Goal: Information Seeking & Learning: Learn about a topic

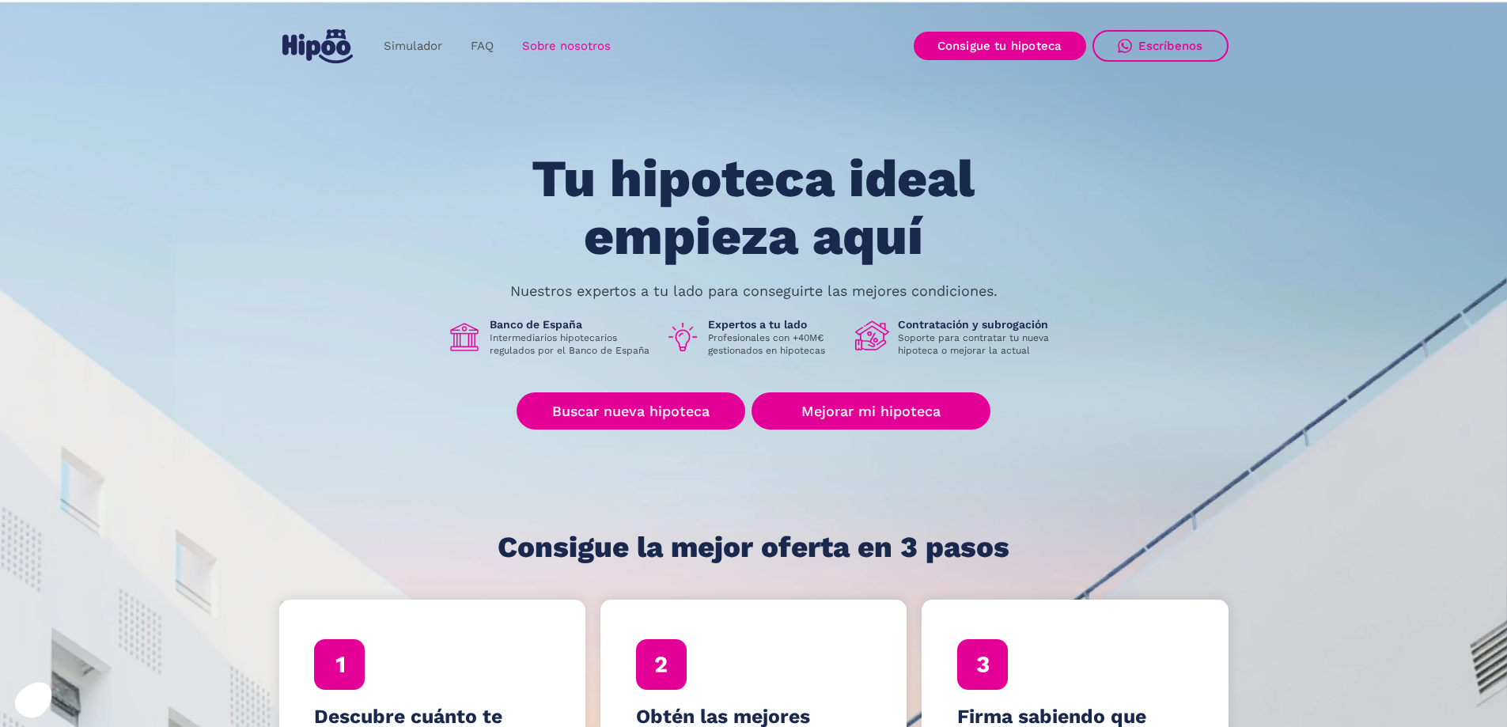
click at [594, 44] on link "Sobre nosotros" at bounding box center [566, 46] width 117 height 31
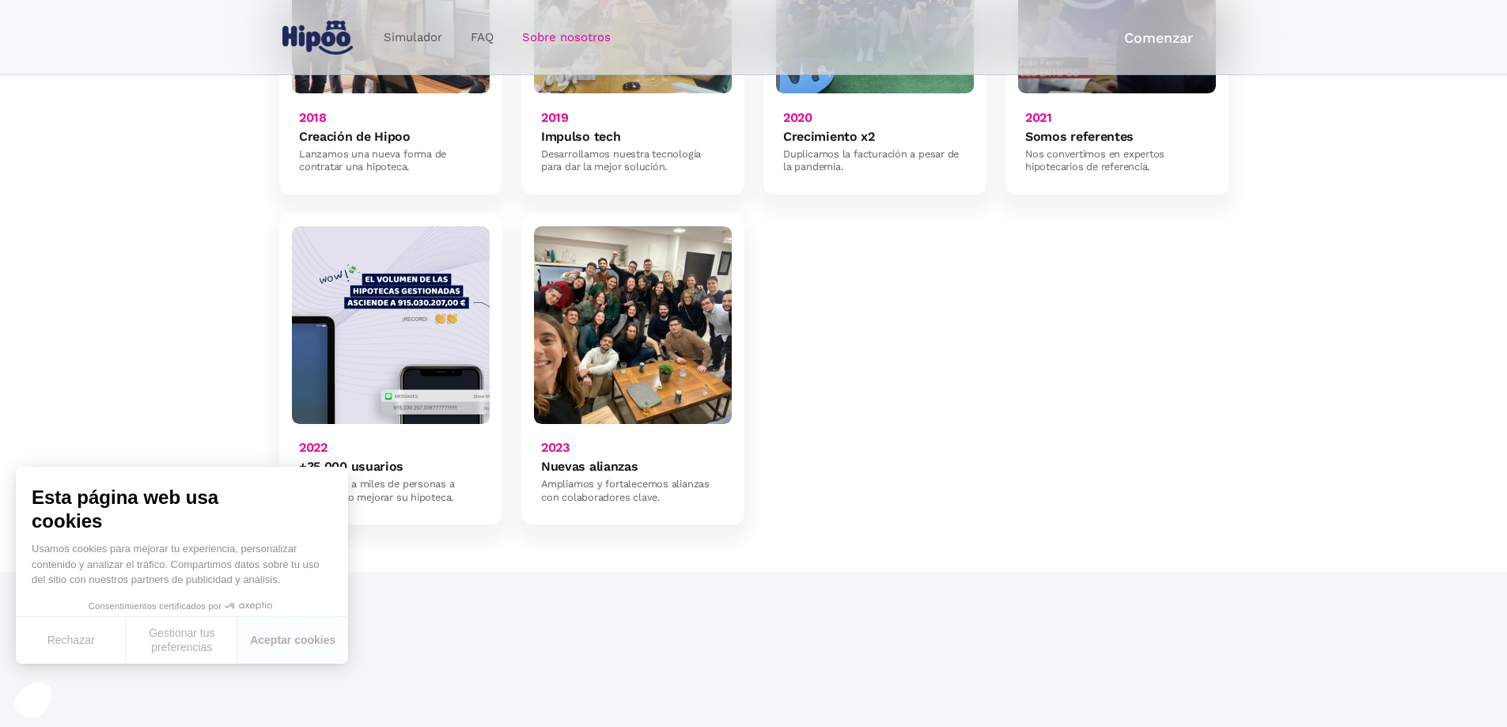
scroll to position [1266, 0]
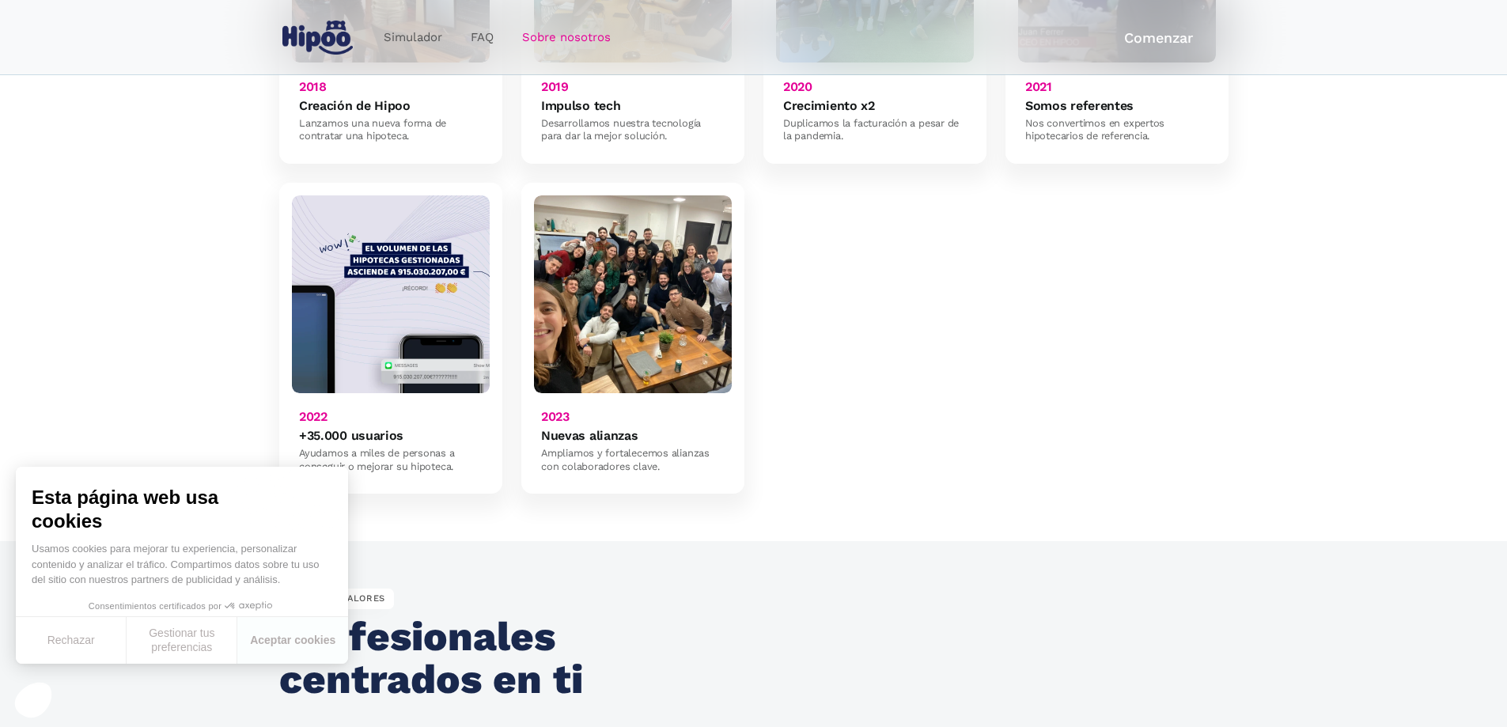
click at [844, 359] on div "2018 Creación de Hipoo Lanzamos una nueva forma de contratar una hipoteca. 2019…" at bounding box center [753, 172] width 949 height 641
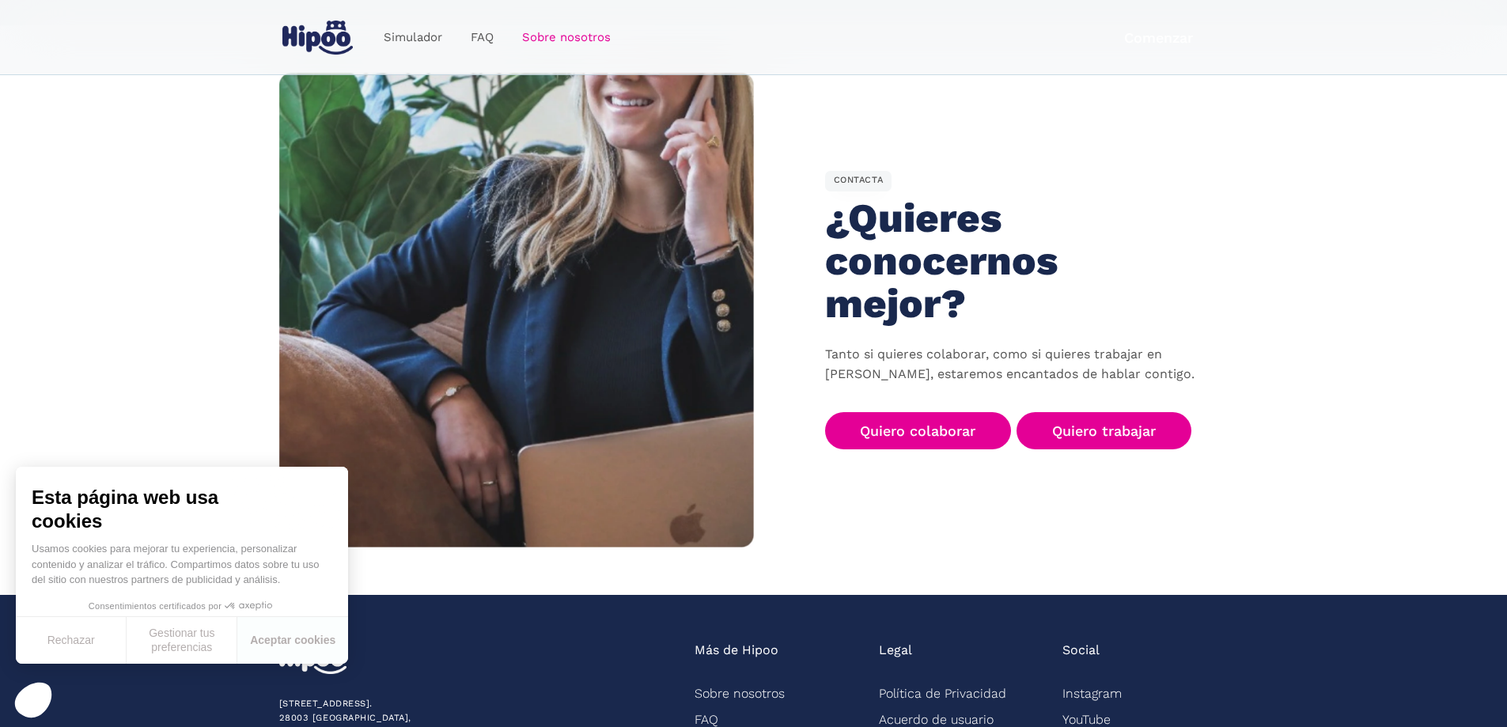
scroll to position [2465, 0]
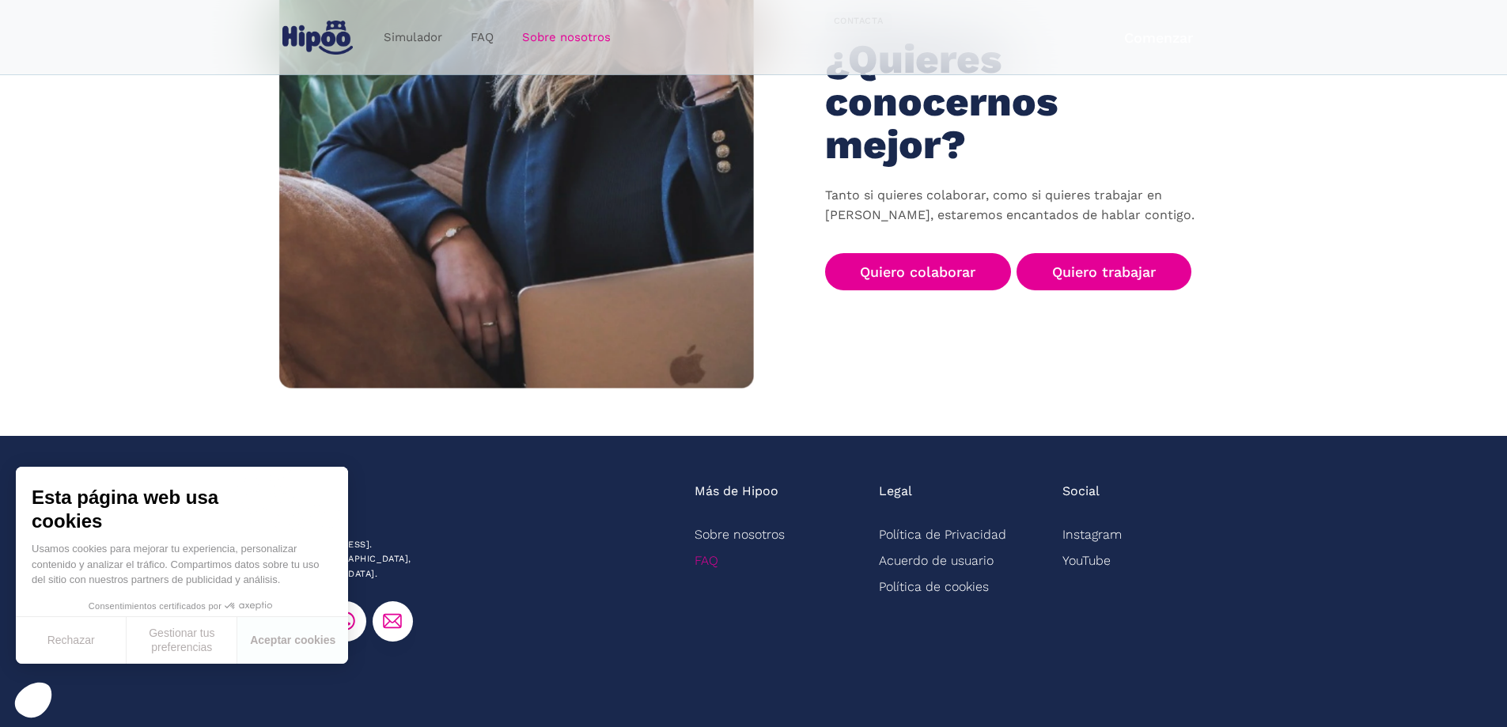
click at [708, 547] on link "FAQ" at bounding box center [706, 560] width 24 height 26
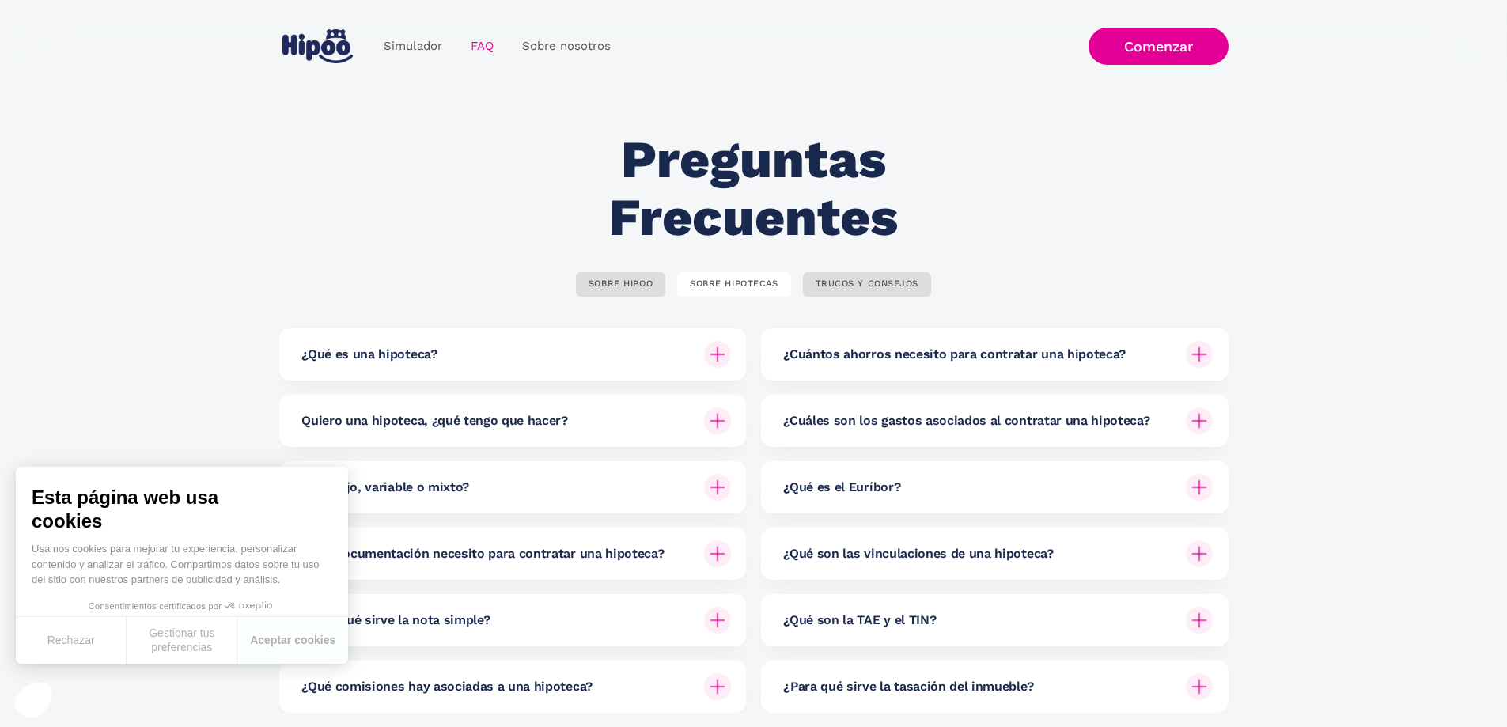
click at [710, 479] on div at bounding box center [717, 487] width 38 height 38
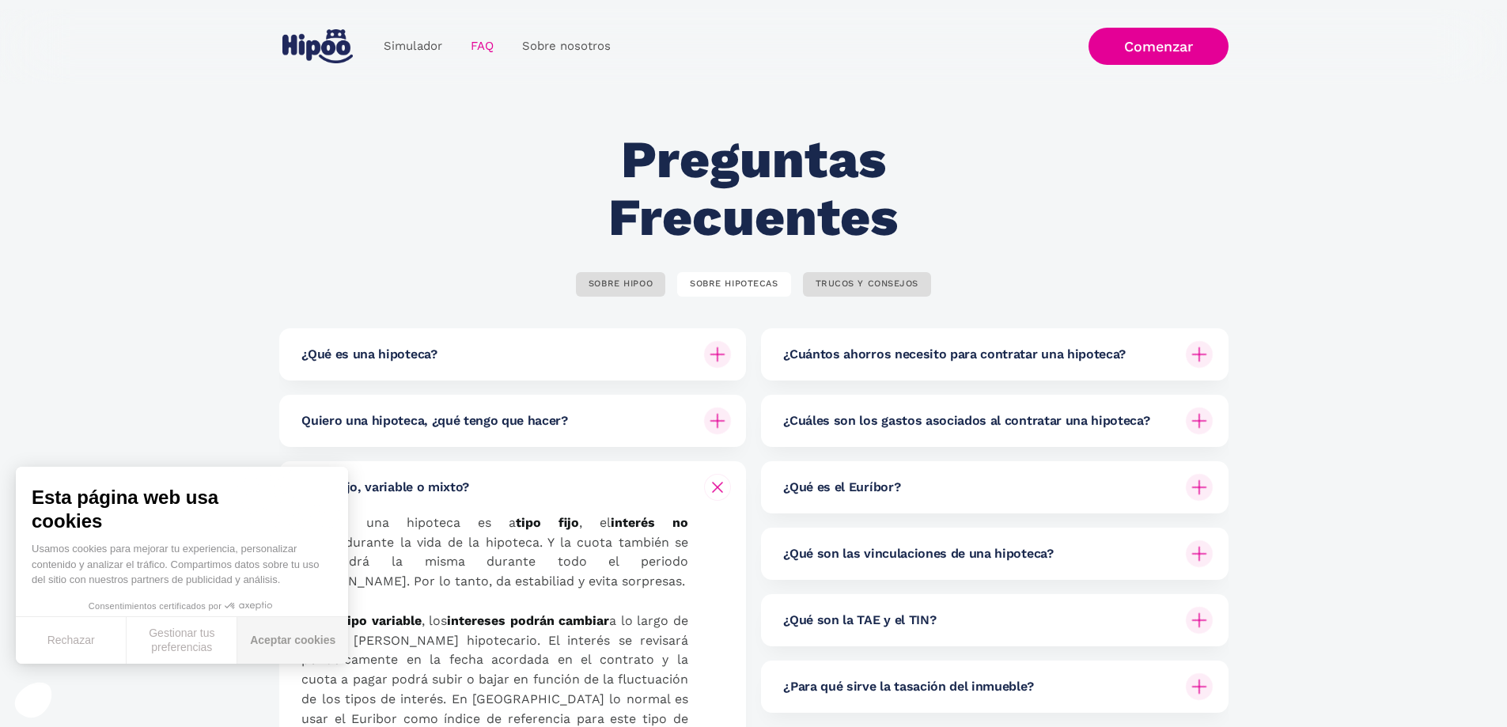
click at [312, 642] on button "Aceptar cookies" at bounding box center [292, 640] width 111 height 47
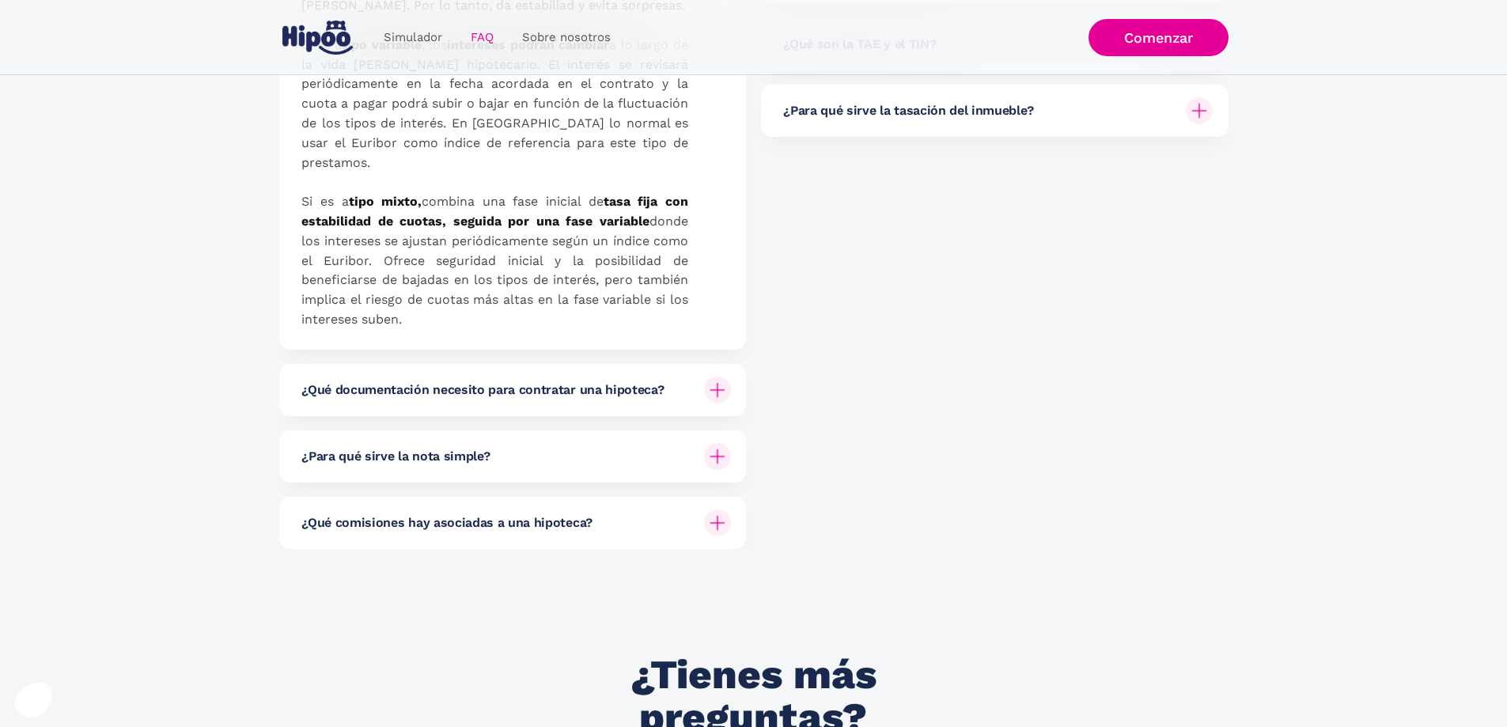
scroll to position [633, 0]
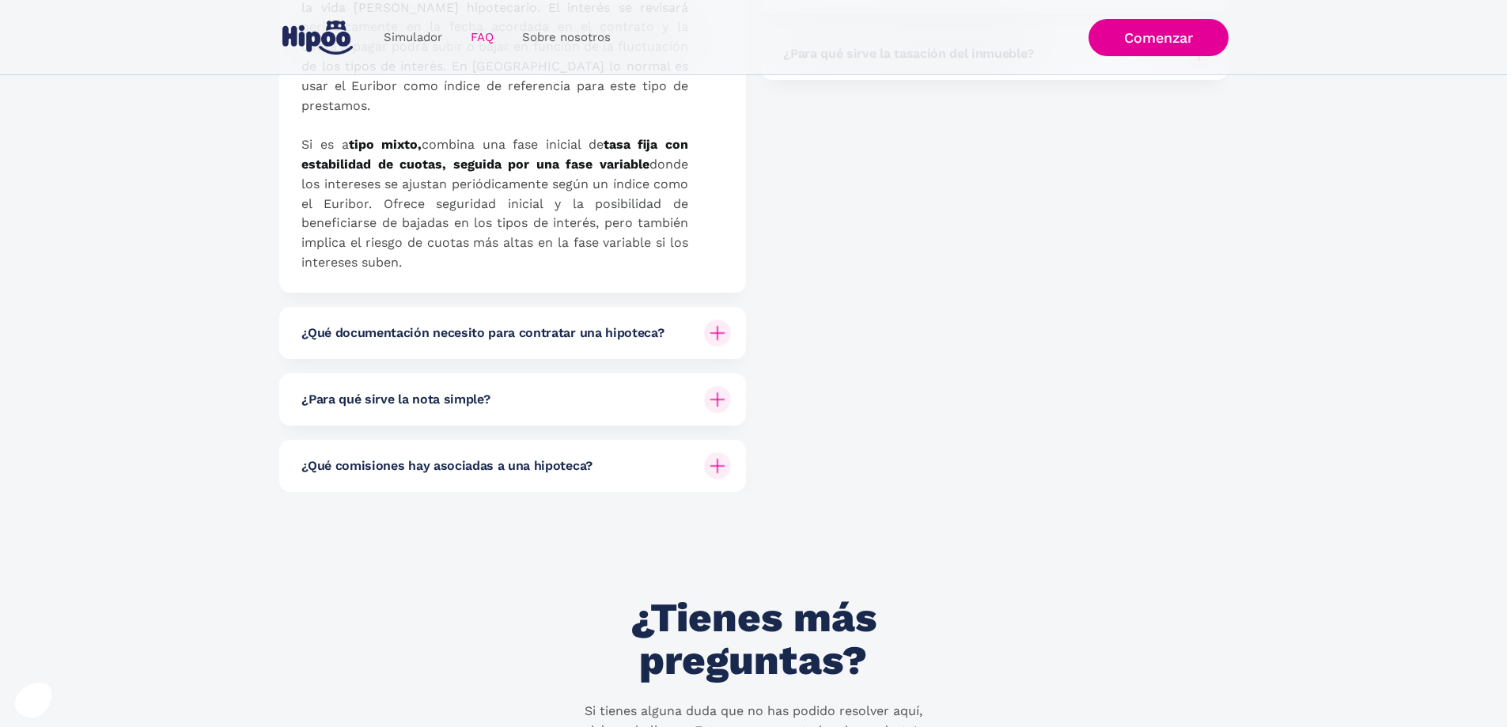
click at [721, 322] on img at bounding box center [717, 333] width 27 height 27
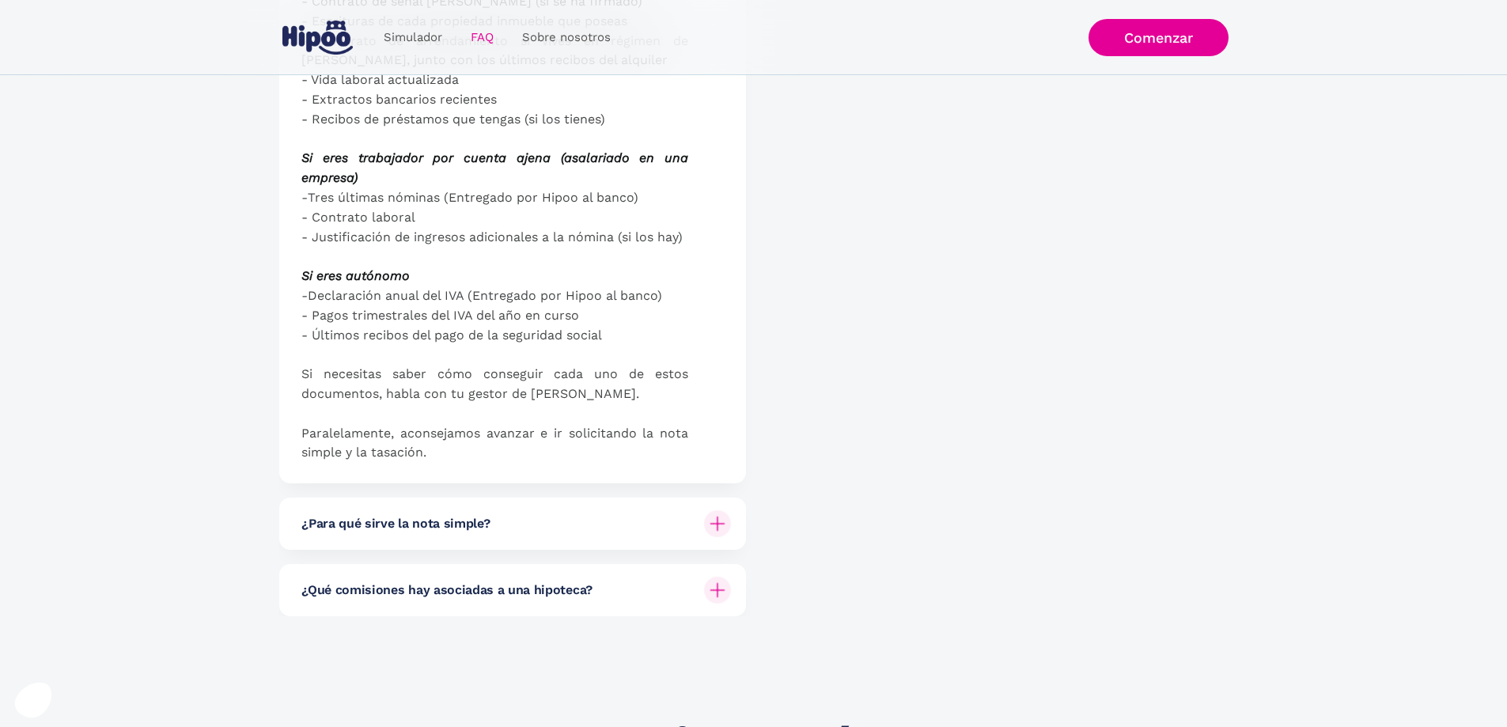
scroll to position [1266, 0]
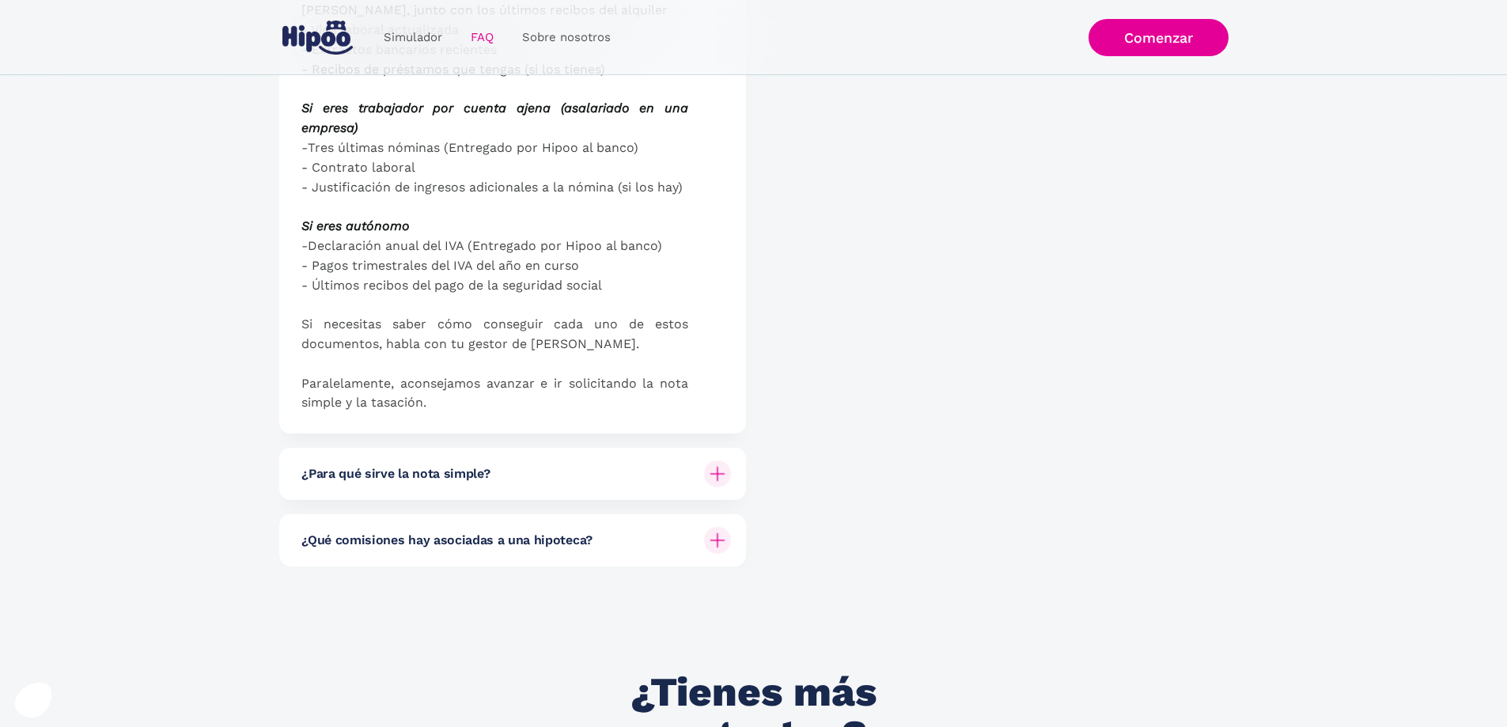
click at [730, 521] on div at bounding box center [717, 540] width 38 height 38
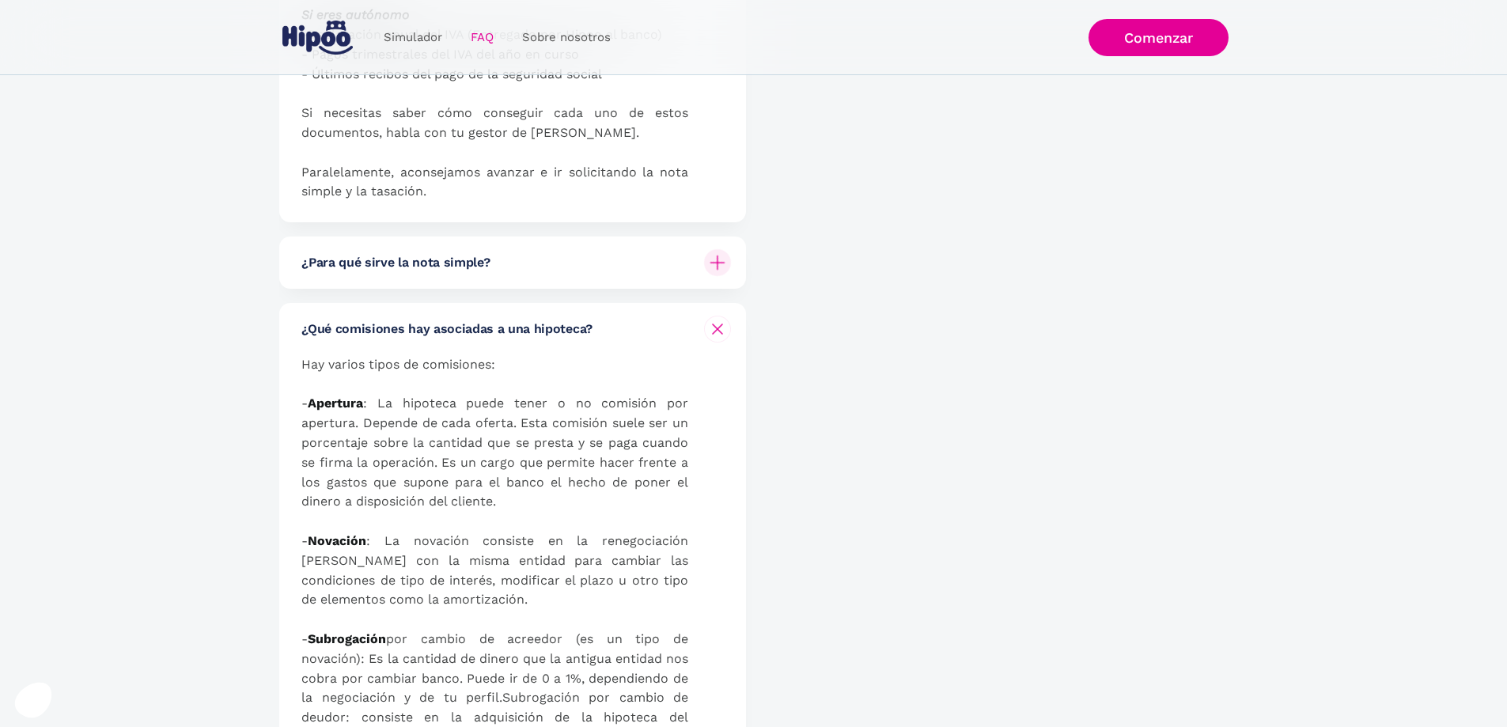
scroll to position [1687, 0]
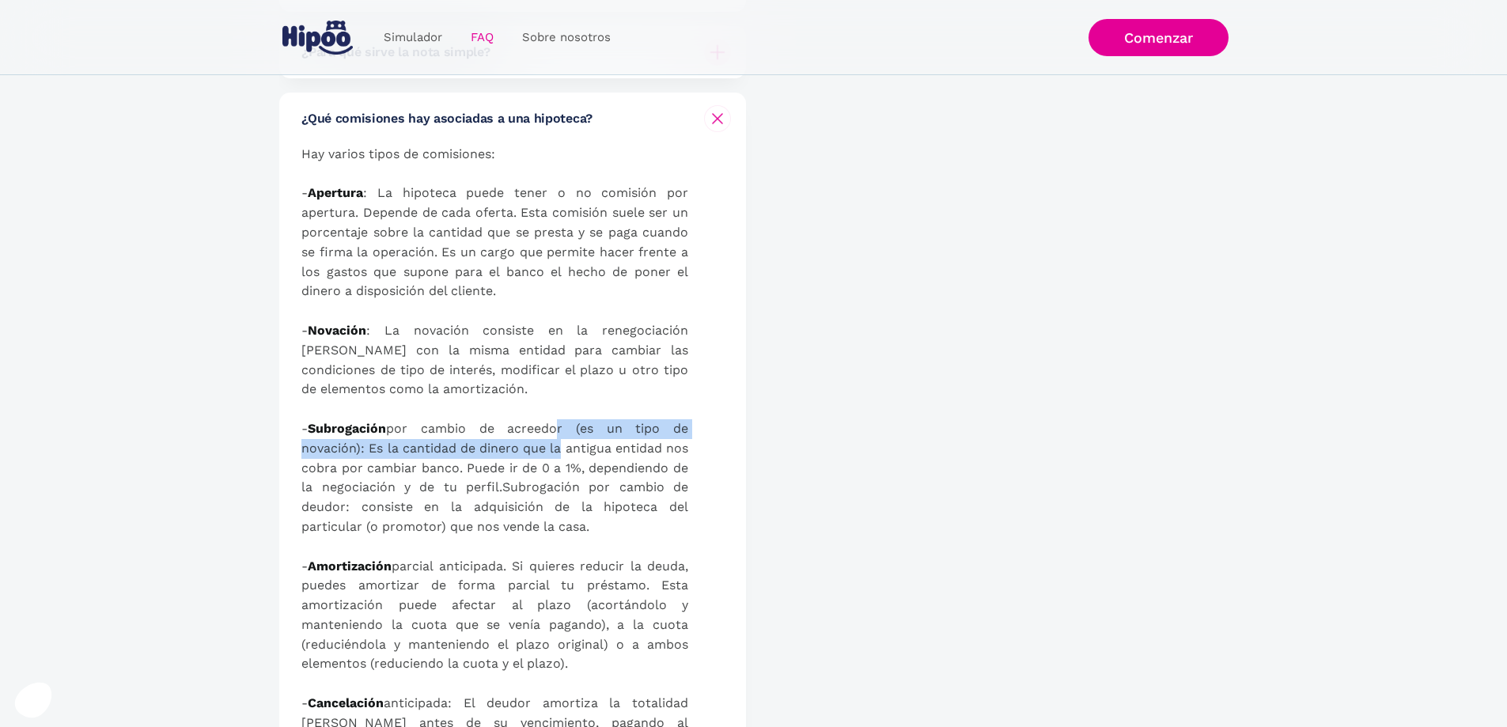
drag, startPoint x: 561, startPoint y: 408, endPoint x: 575, endPoint y: 434, distance: 29.7
click at [575, 434] on p "Hay varios tipos de comisiones: - Apertura : La hipoteca puede tener o no comis…" at bounding box center [494, 566] width 387 height 843
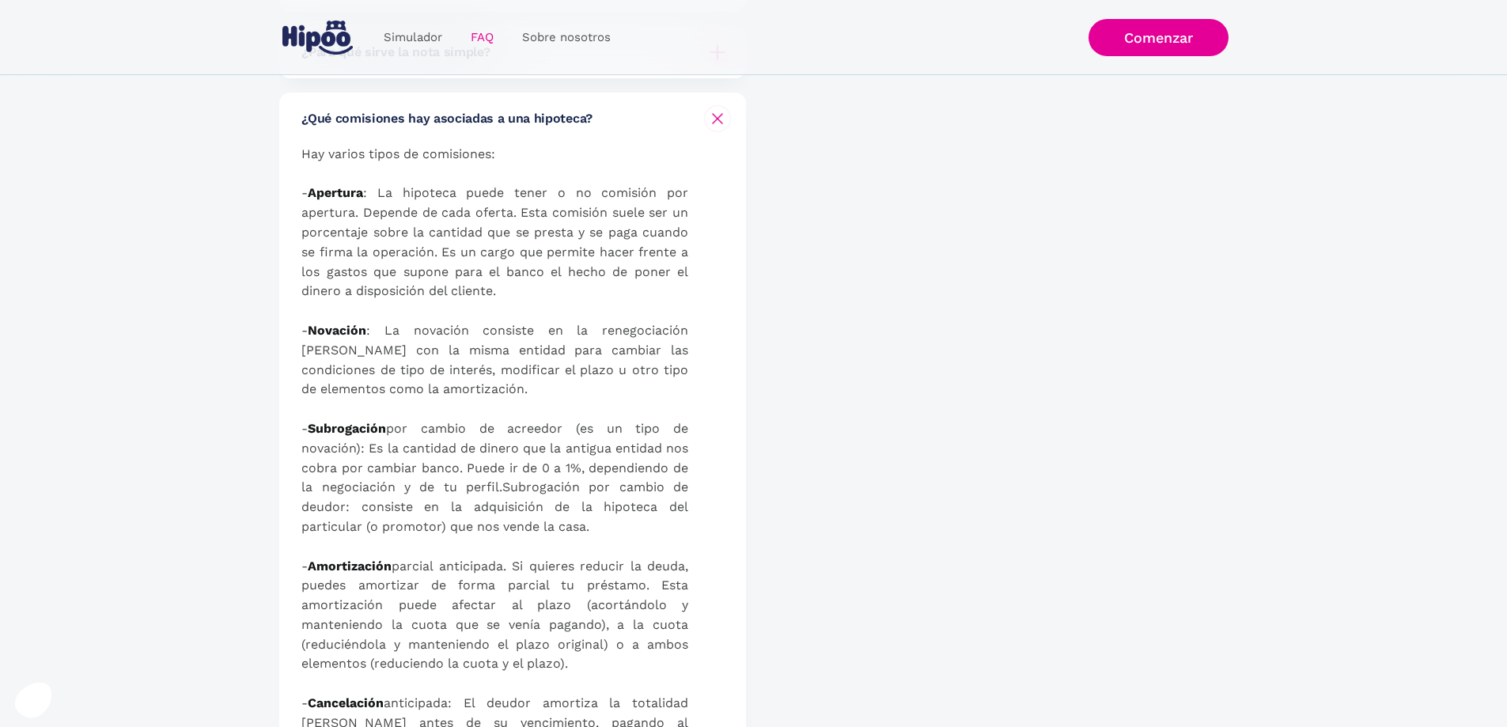
click at [586, 468] on p "Hay varios tipos de comisiones: - Apertura : La hipoteca puede tener o no comis…" at bounding box center [494, 566] width 387 height 843
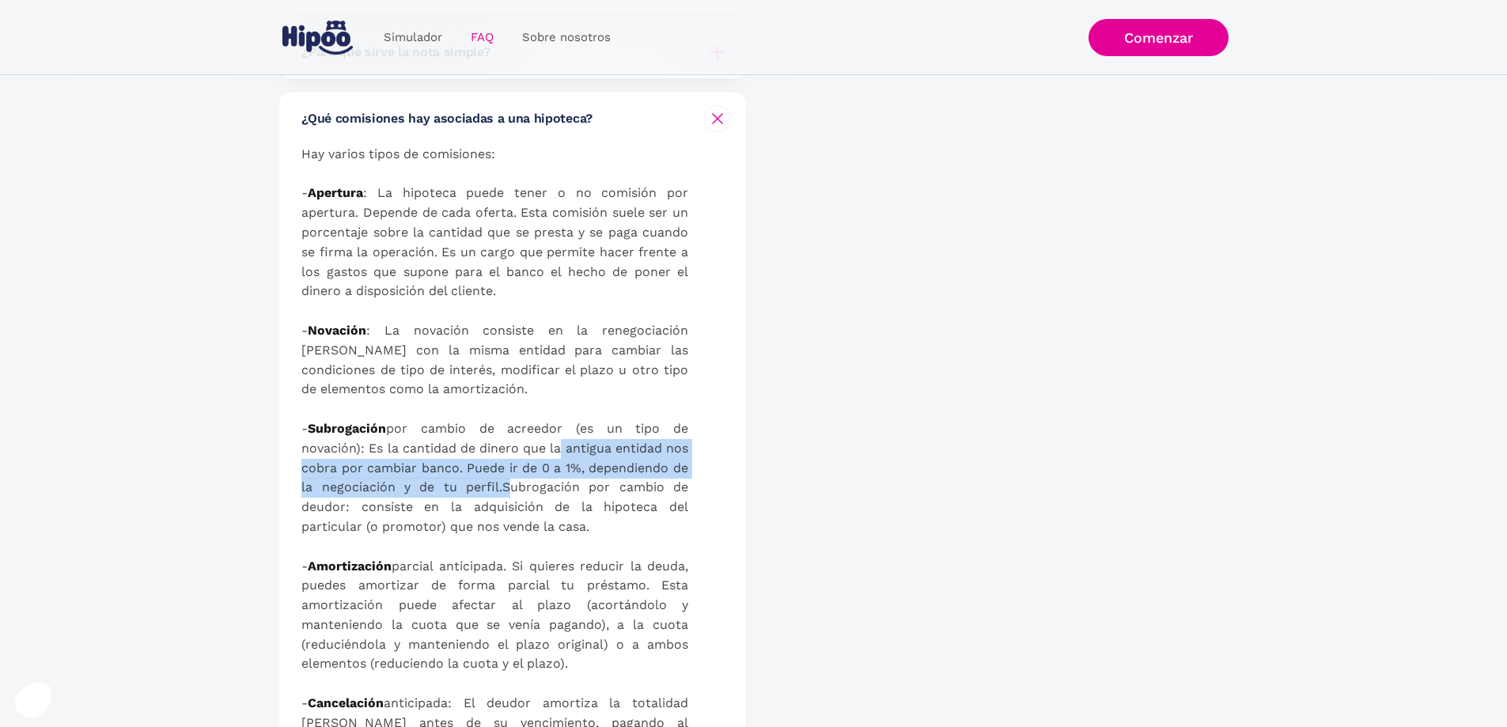
drag, startPoint x: 577, startPoint y: 437, endPoint x: 585, endPoint y: 473, distance: 36.6
click at [585, 473] on p "Hay varios tipos de comisiones: - Apertura : La hipoteca puede tener o no comis…" at bounding box center [494, 566] width 387 height 843
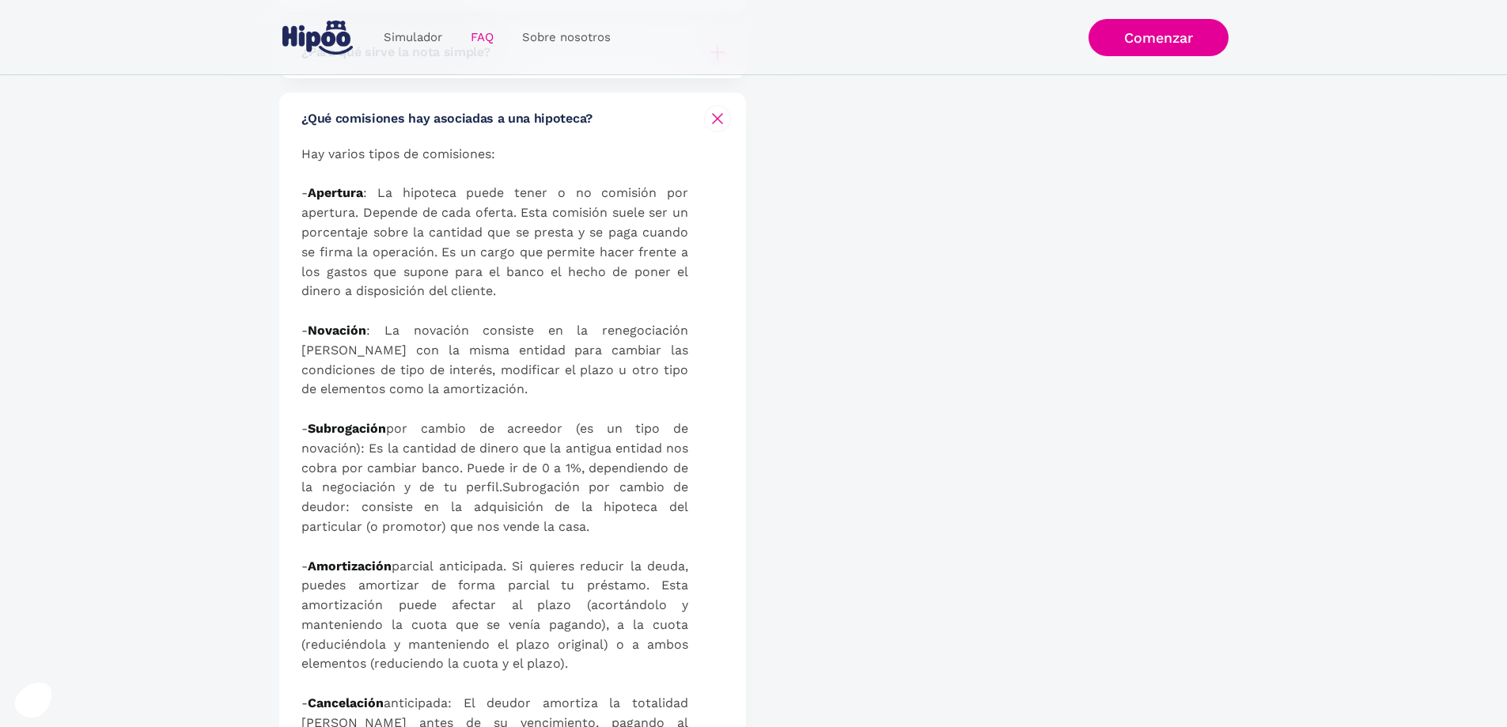
click at [568, 484] on p "Hay varios tipos de comisiones: - Apertura : La hipoteca puede tener o no comis…" at bounding box center [494, 566] width 387 height 843
drag, startPoint x: 520, startPoint y: 476, endPoint x: 531, endPoint y: 494, distance: 20.6
click at [531, 494] on p "Hay varios tipos de comisiones: - Apertura : La hipoteca puede tener o no comis…" at bounding box center [494, 566] width 387 height 843
click at [538, 496] on p "Hay varios tipos de comisiones: - Apertura : La hipoteca puede tener o no comis…" at bounding box center [494, 566] width 387 height 843
drag, startPoint x: 536, startPoint y: 480, endPoint x: 554, endPoint y: 498, distance: 25.2
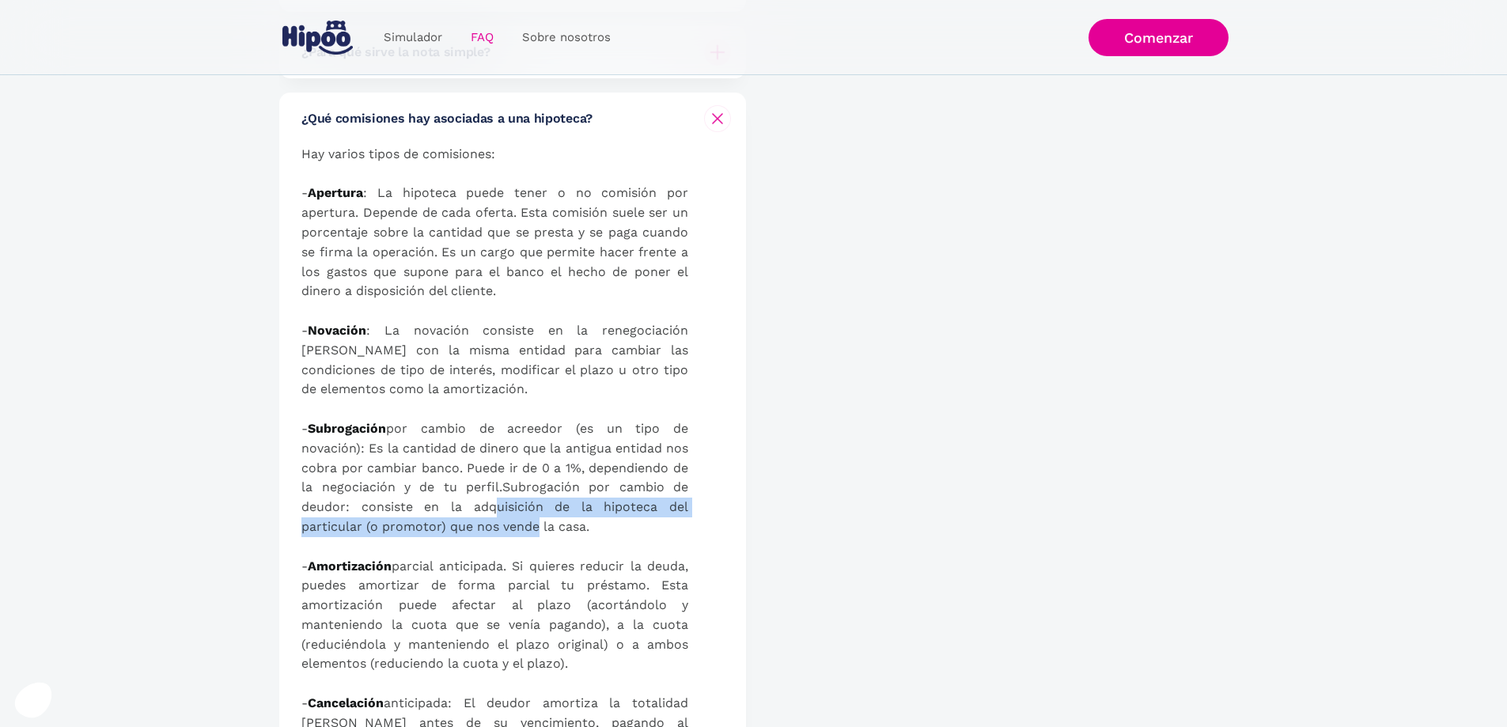
click at [554, 498] on p "Hay varios tipos de comisiones: - Apertura : La hipoteca puede tener o no comis…" at bounding box center [494, 566] width 387 height 843
click at [556, 504] on p "Hay varios tipos de comisiones: - Apertura : La hipoteca puede tener o no comis…" at bounding box center [494, 566] width 387 height 843
click at [562, 500] on p "Hay varios tipos de comisiones: - Apertura : La hipoteca puede tener o no comis…" at bounding box center [494, 566] width 387 height 843
click at [567, 489] on p "Hay varios tipos de comisiones: - Apertura : La hipoteca puede tener o no comis…" at bounding box center [494, 566] width 387 height 843
drag, startPoint x: 581, startPoint y: 471, endPoint x: 526, endPoint y: 459, distance: 55.9
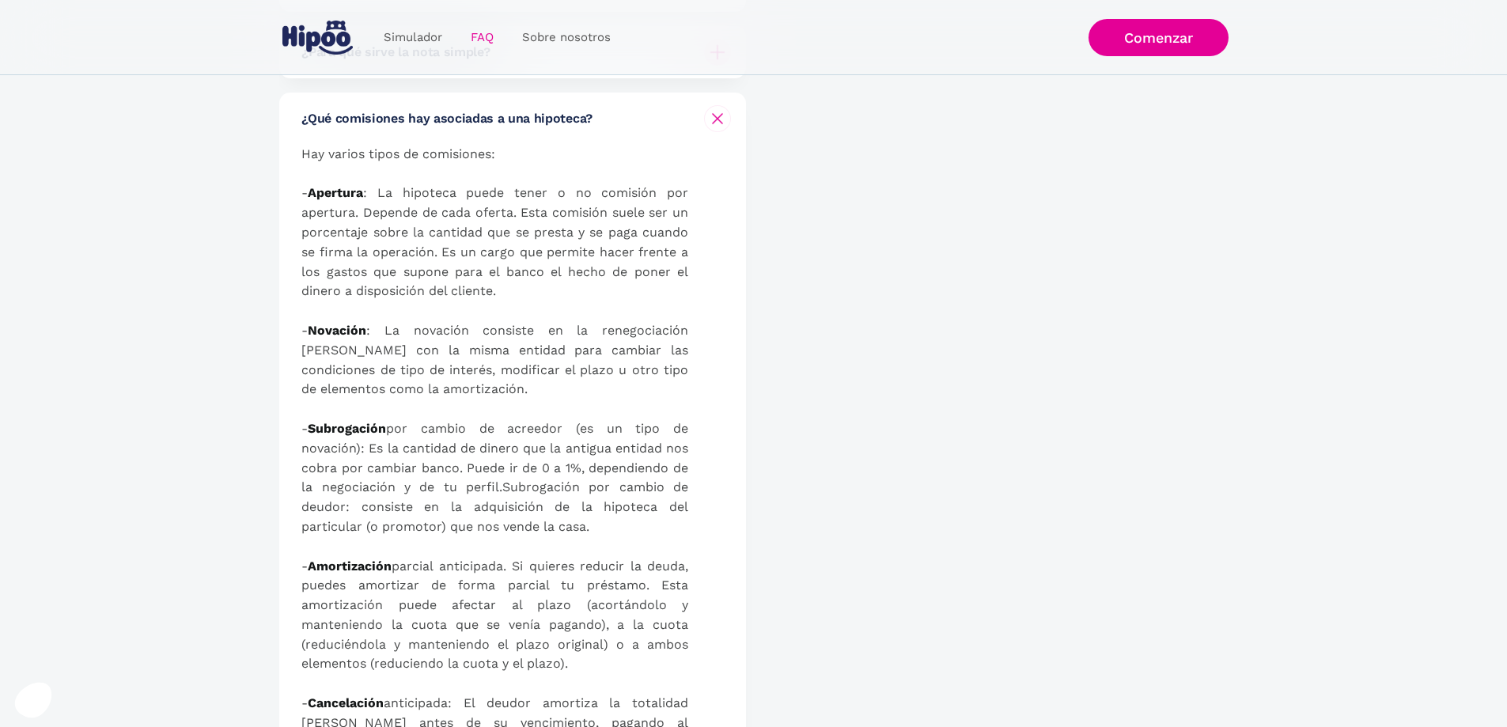
click at [526, 459] on p "Hay varios tipos de comisiones: - Apertura : La hipoteca puede tener o no comis…" at bounding box center [494, 566] width 387 height 843
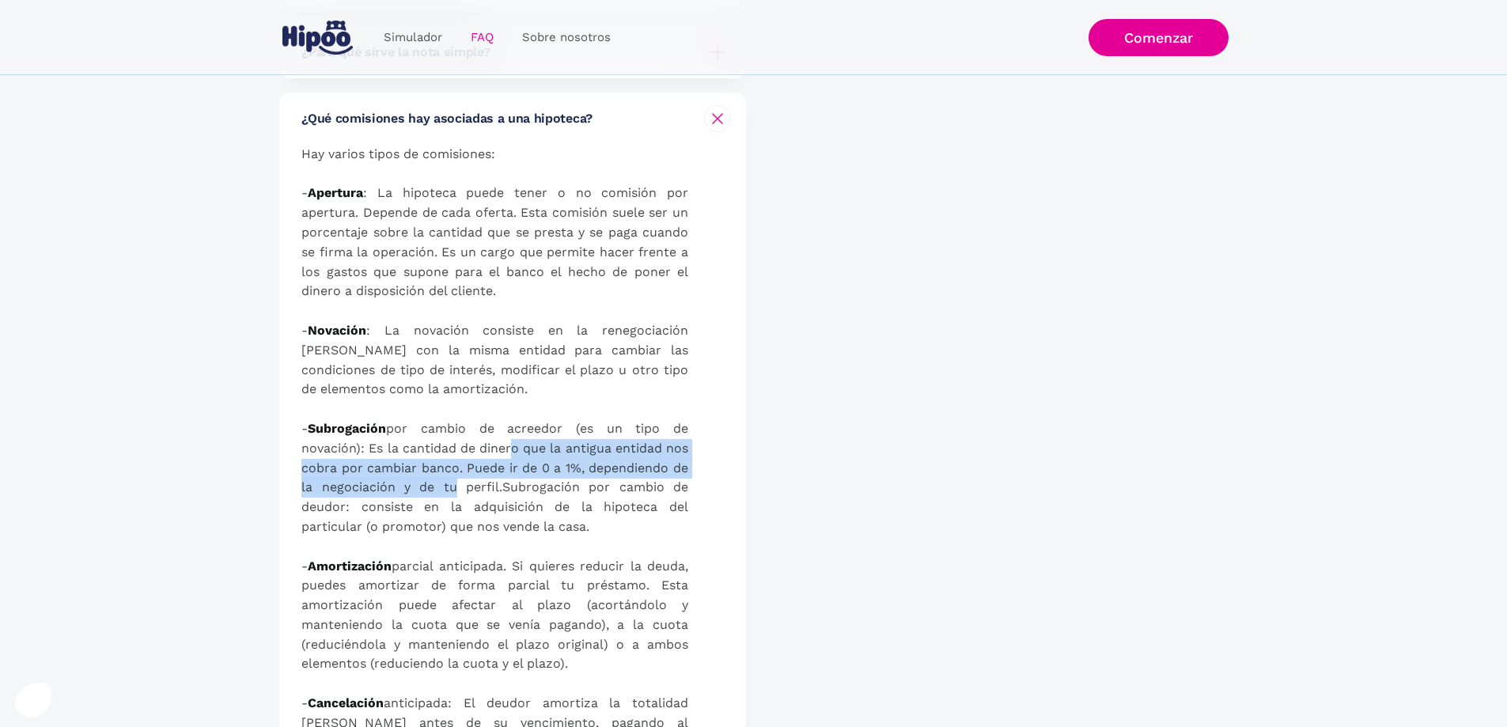
drag, startPoint x: 520, startPoint y: 437, endPoint x: 536, endPoint y: 475, distance: 42.2
click at [536, 475] on p "Hay varios tipos de comisiones: - Apertura : La hipoteca puede tener o no comis…" at bounding box center [494, 566] width 387 height 843
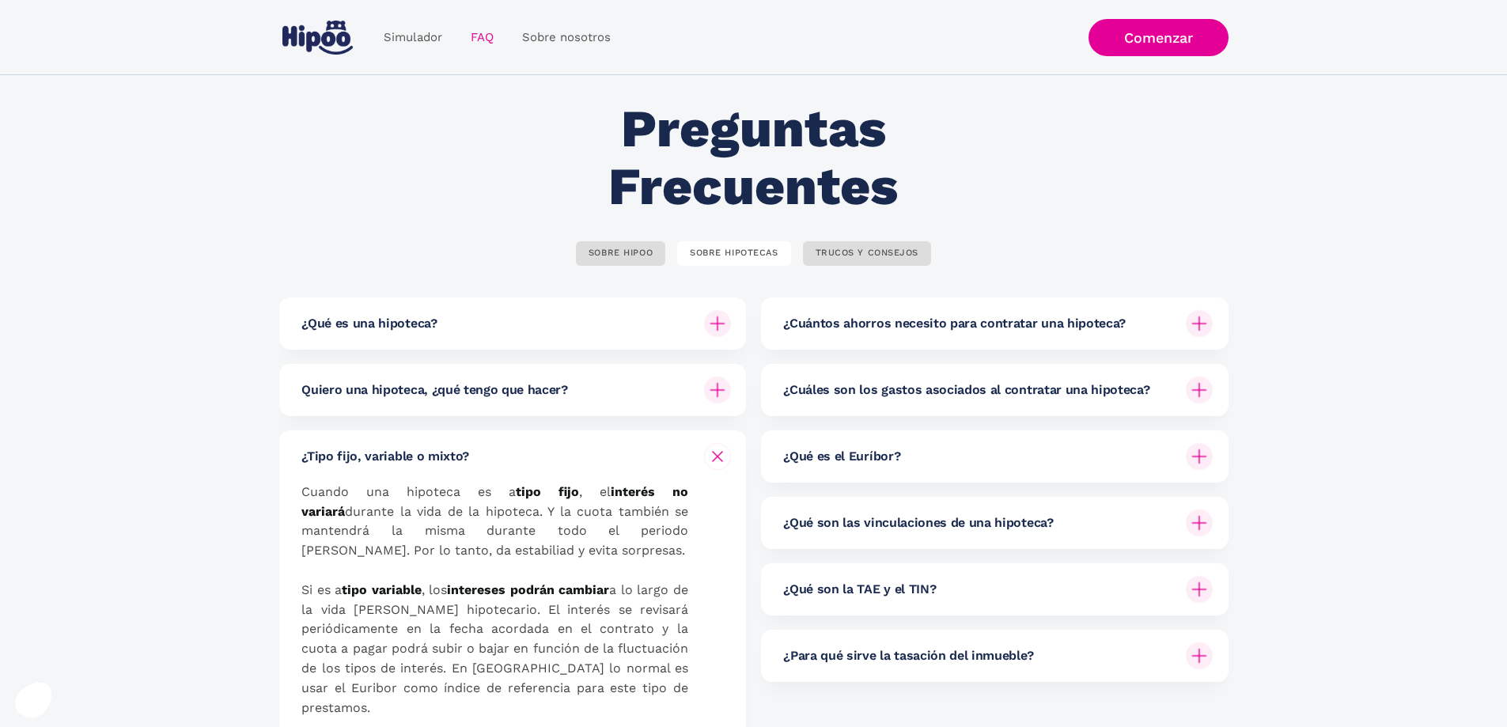
scroll to position [0, 0]
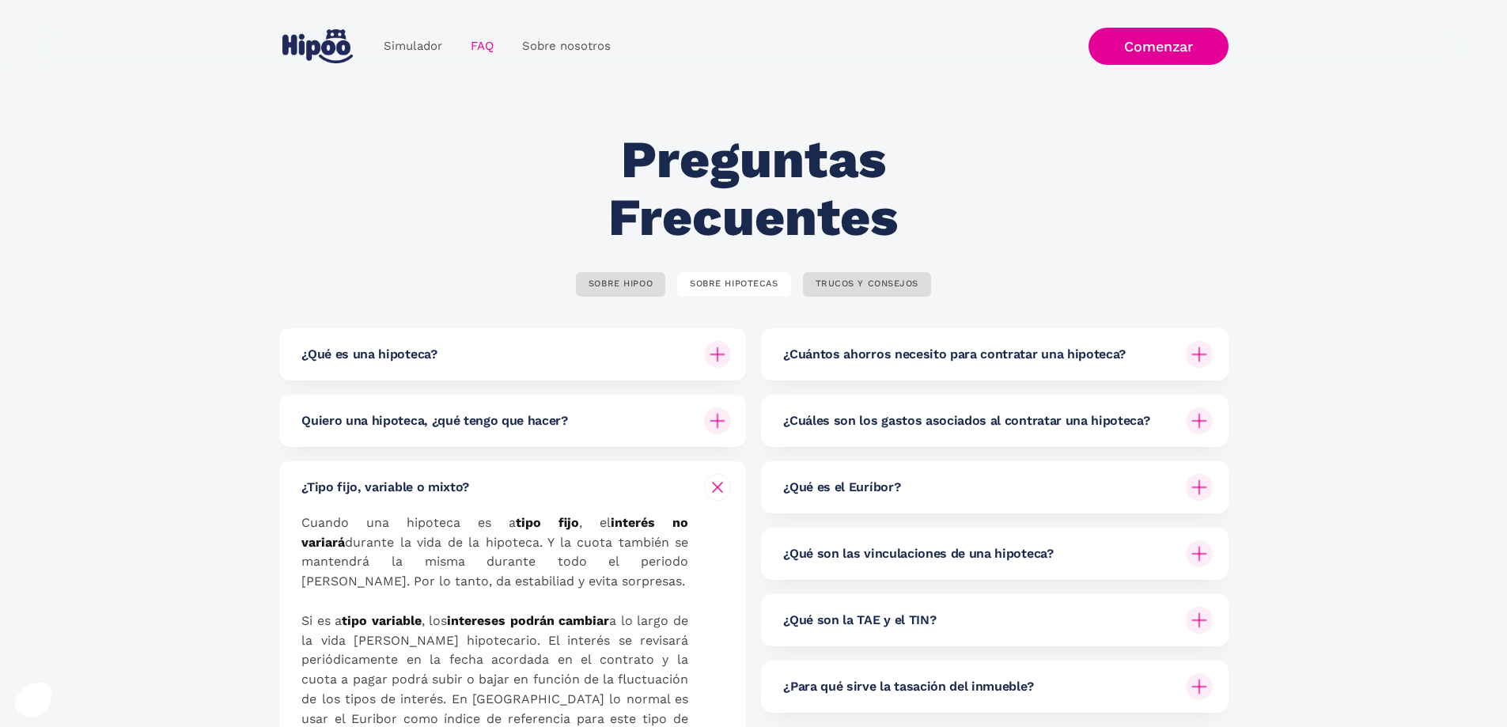
click at [1016, 423] on h6 "¿Cuáles son los gastos asociados al contratar una hipoteca?" at bounding box center [966, 420] width 366 height 17
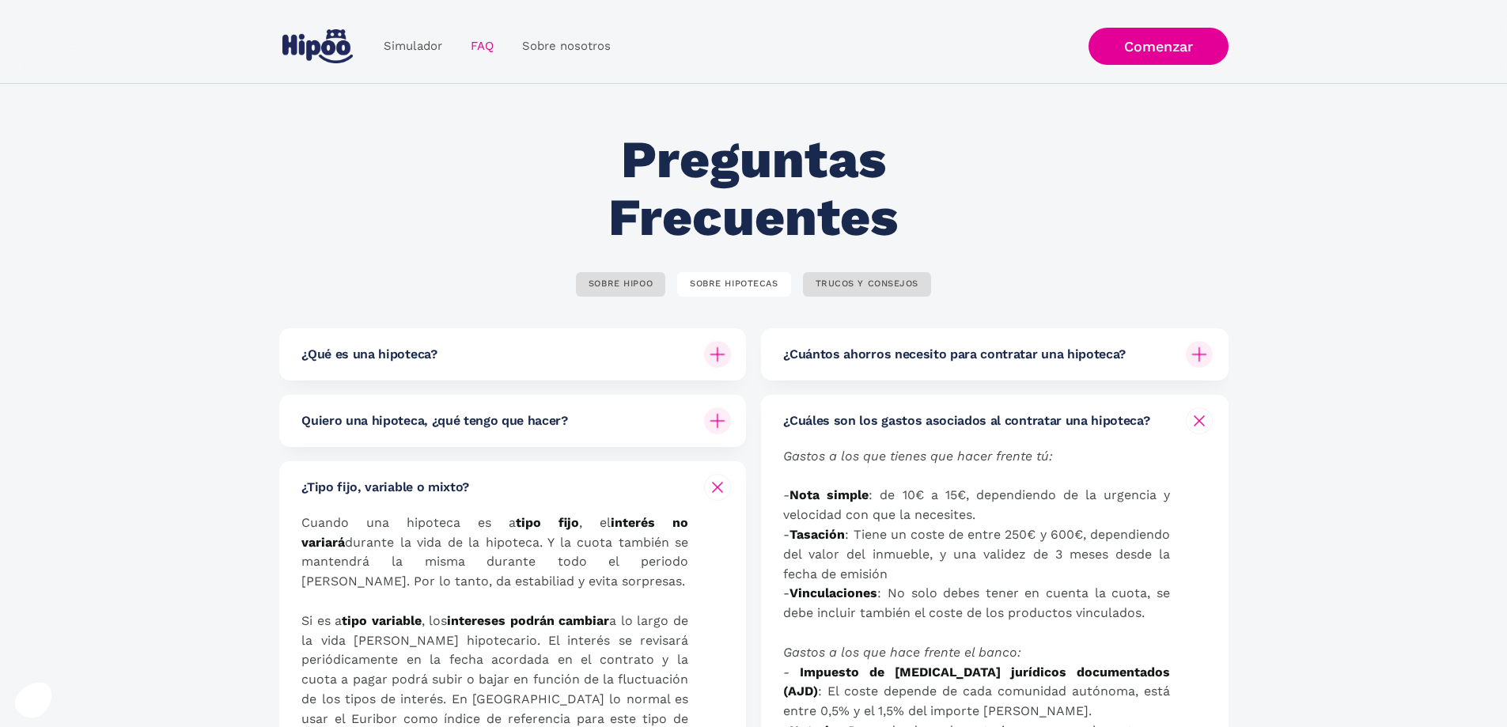
scroll to position [211, 0]
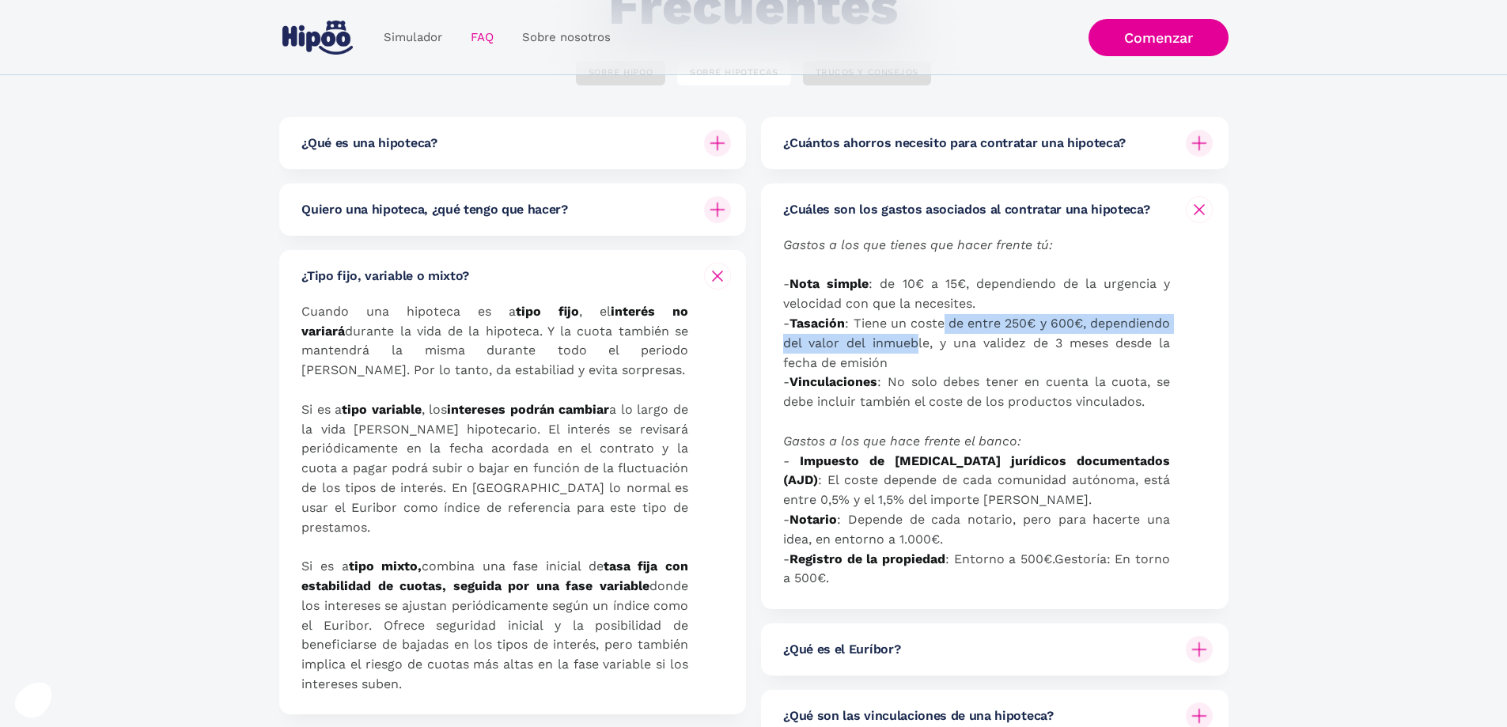
drag, startPoint x: 988, startPoint y: 323, endPoint x: 991, endPoint y: 341, distance: 18.5
click at [991, 341] on p "Gastos a los que tienes que hacer frente tú: - Nota simple : de 10€ a 15€, depe…" at bounding box center [976, 412] width 387 height 353
click at [992, 377] on p "Gastos a los que tienes que hacer frente tú: - Nota simple : de 10€ a 15€, depe…" at bounding box center [976, 412] width 387 height 353
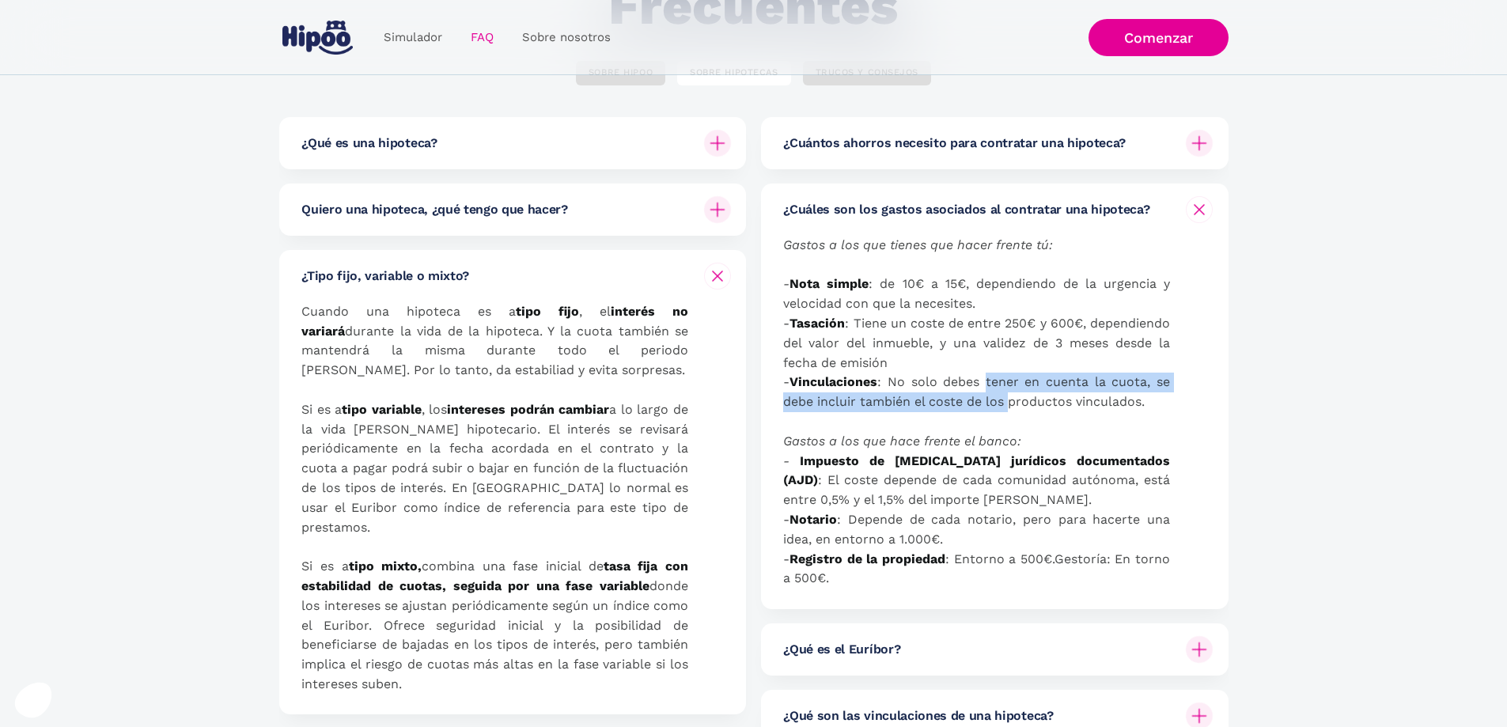
drag, startPoint x: 997, startPoint y: 386, endPoint x: 1005, endPoint y: 401, distance: 17.0
click at [1005, 401] on p "Gastos a los que tienes que hacer frente tú: - Nota simple : de 10€ a 15€, depe…" at bounding box center [976, 412] width 387 height 353
click at [936, 437] on em "Gastos a los que hace frente el banco: -" at bounding box center [902, 450] width 238 height 35
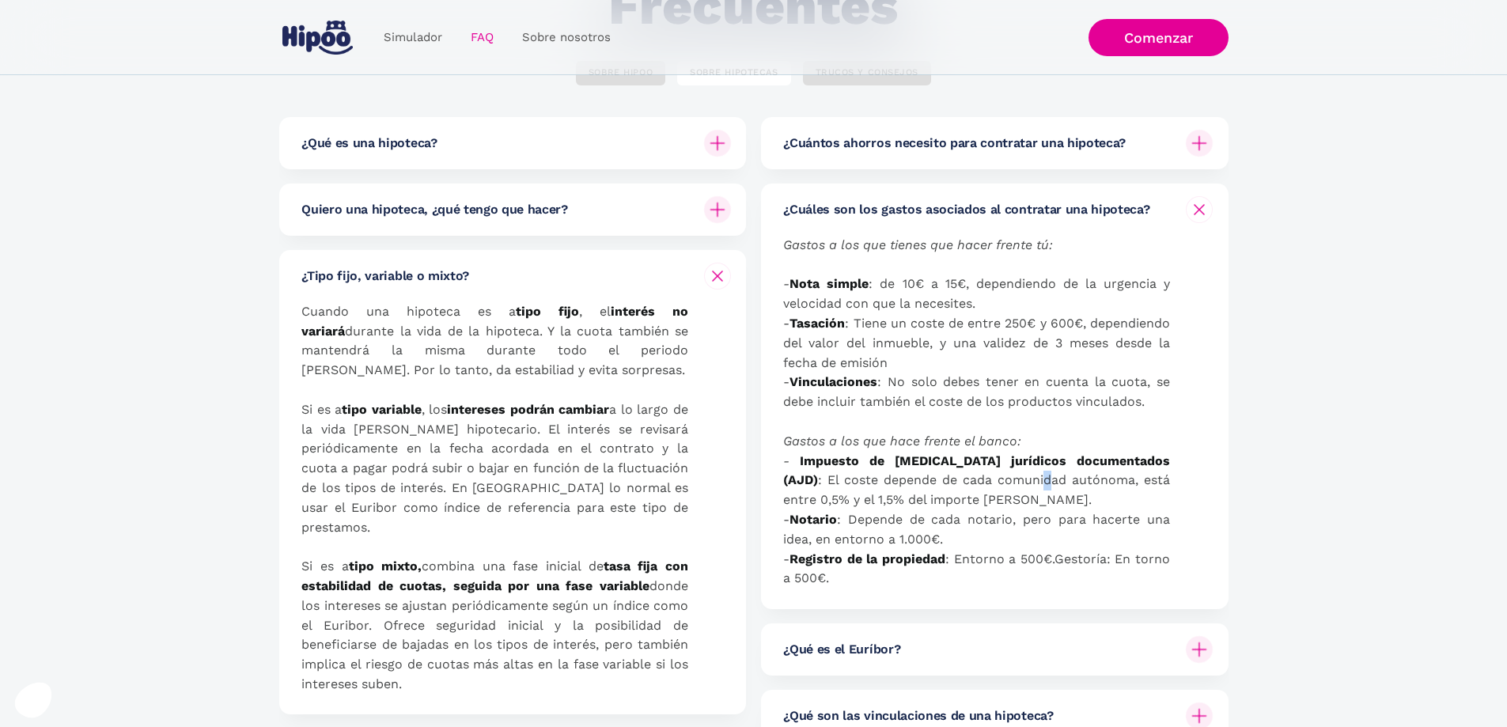
drag, startPoint x: 944, startPoint y: 483, endPoint x: 954, endPoint y: 488, distance: 11.3
click at [954, 488] on p "Gastos a los que tienes que hacer frente tú: - Nota simple : de 10€ a 15€, depe…" at bounding box center [976, 412] width 387 height 353
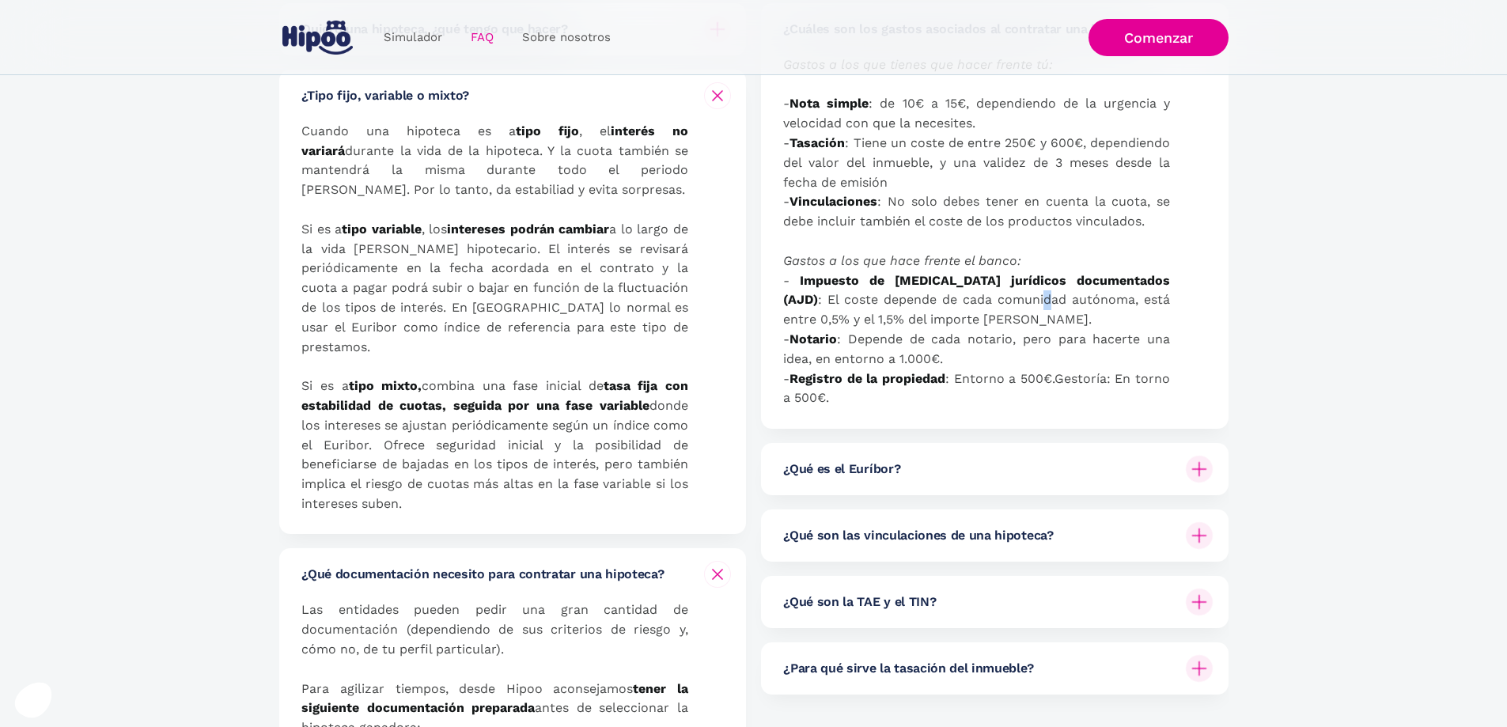
scroll to position [422, 0]
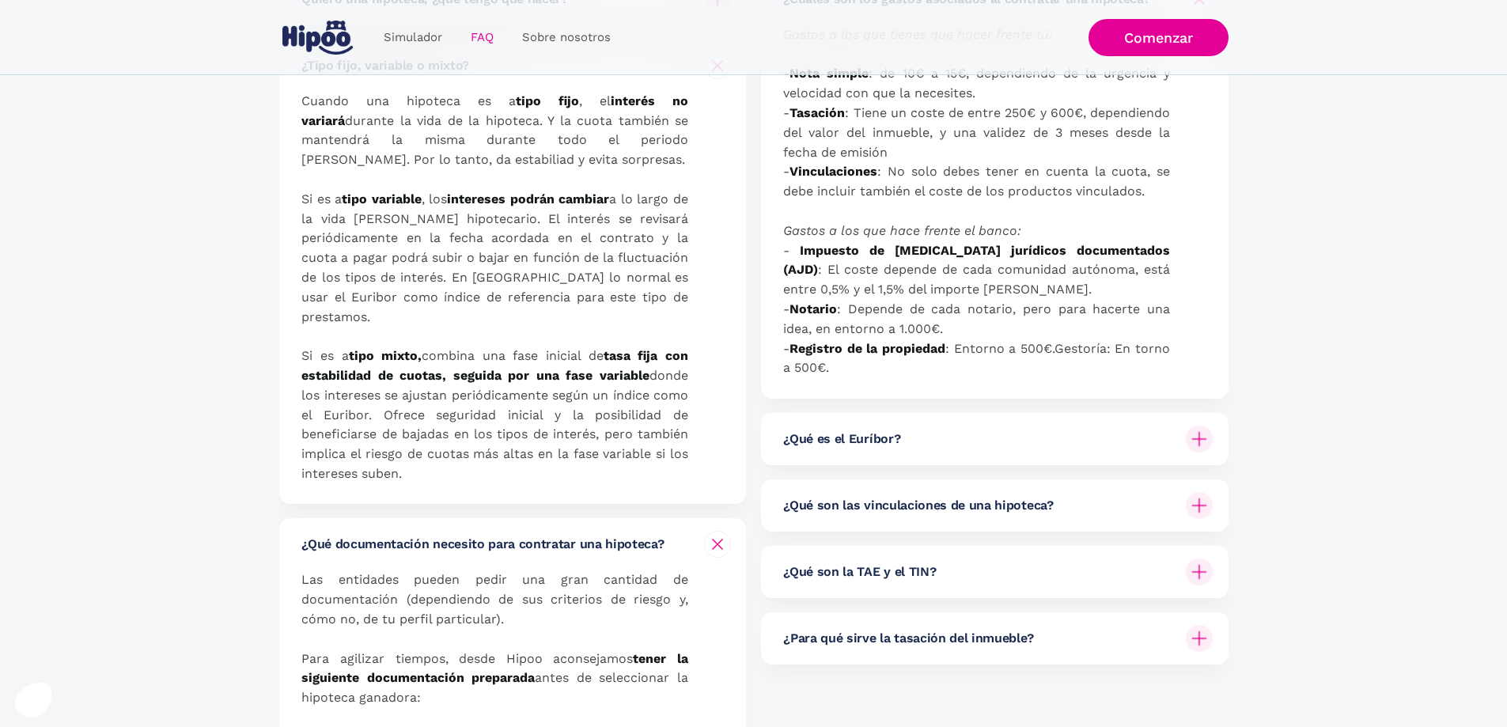
click at [1099, 501] on div "¿Qué son las vinculaciones de una hipoteca?" at bounding box center [998, 505] width 430 height 52
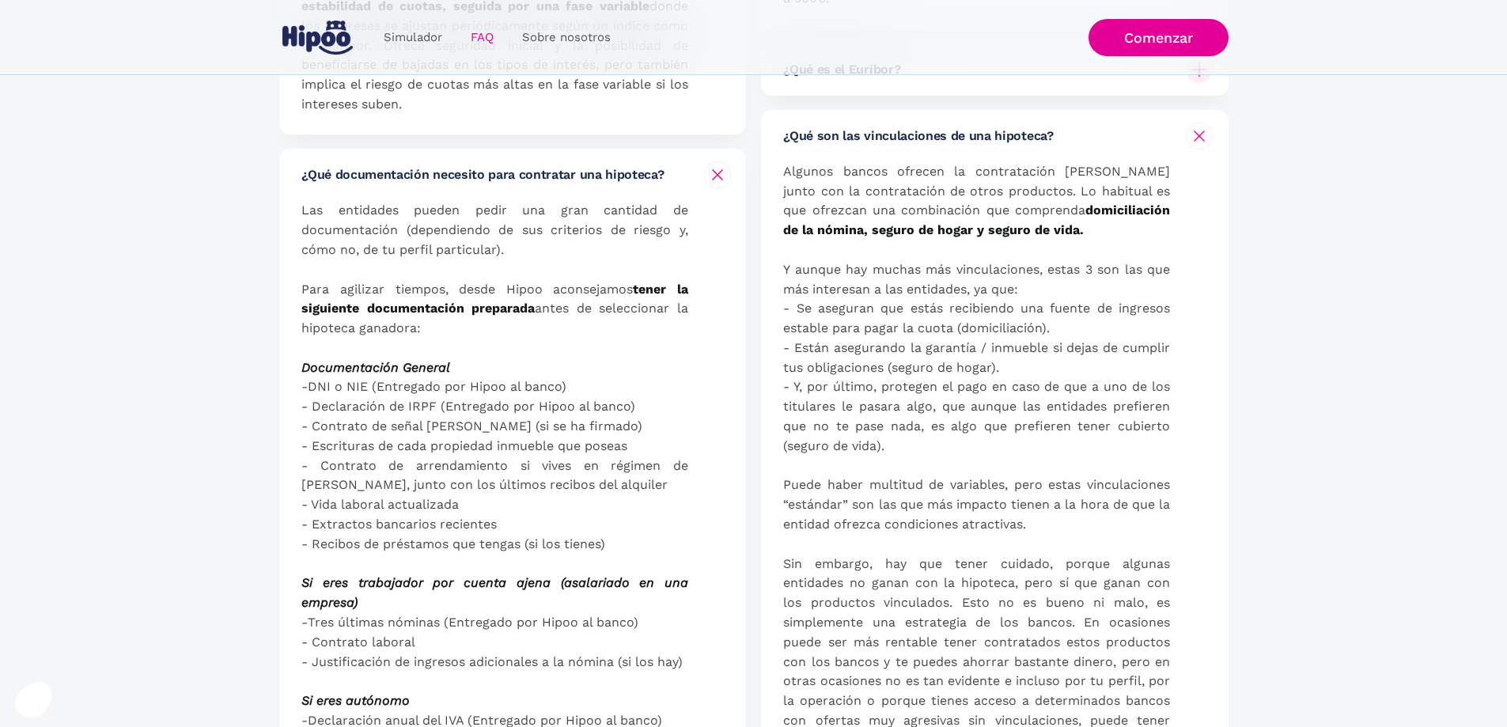
scroll to position [844, 0]
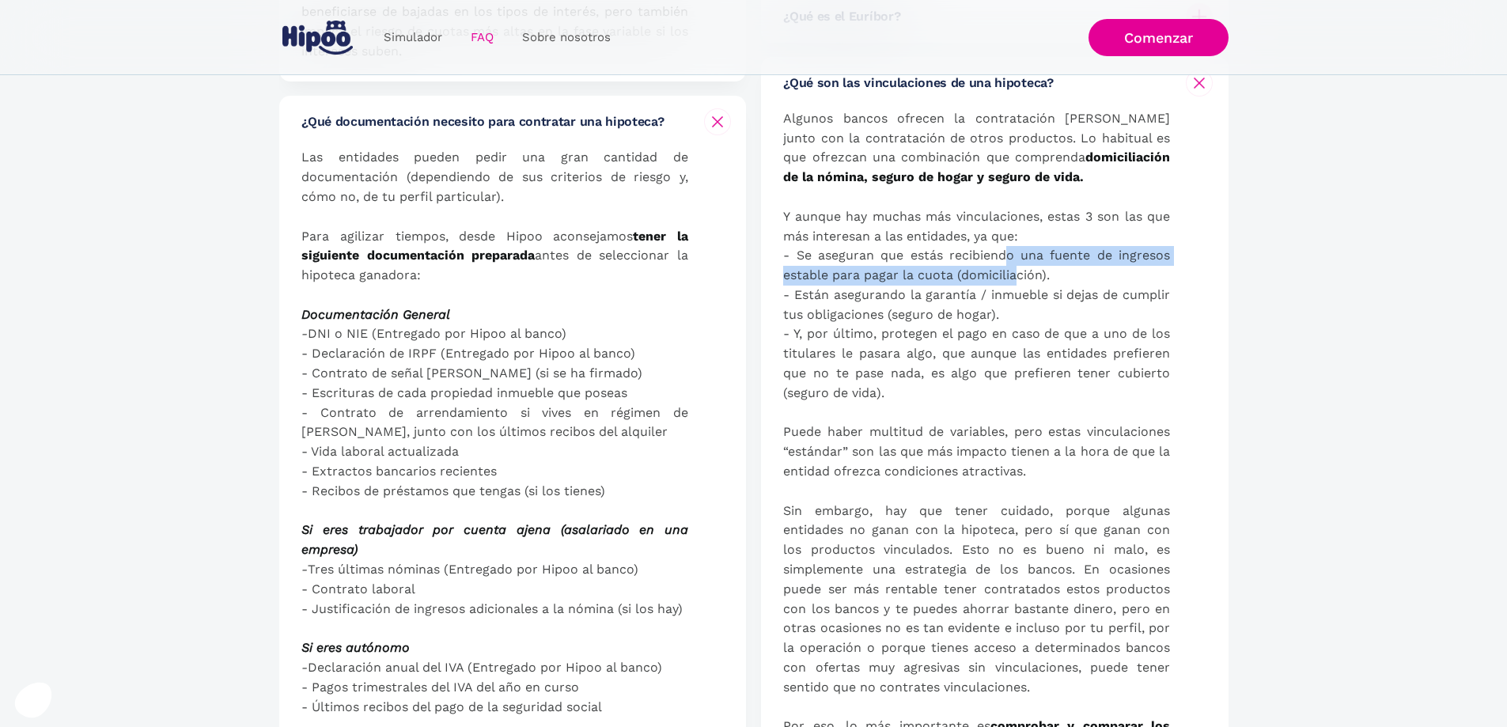
drag, startPoint x: 1004, startPoint y: 255, endPoint x: 1014, endPoint y: 269, distance: 16.9
click at [1014, 269] on p "Algunos bancos ofrecen la contratación del préstamo junto con la contratación d…" at bounding box center [976, 452] width 387 height 687
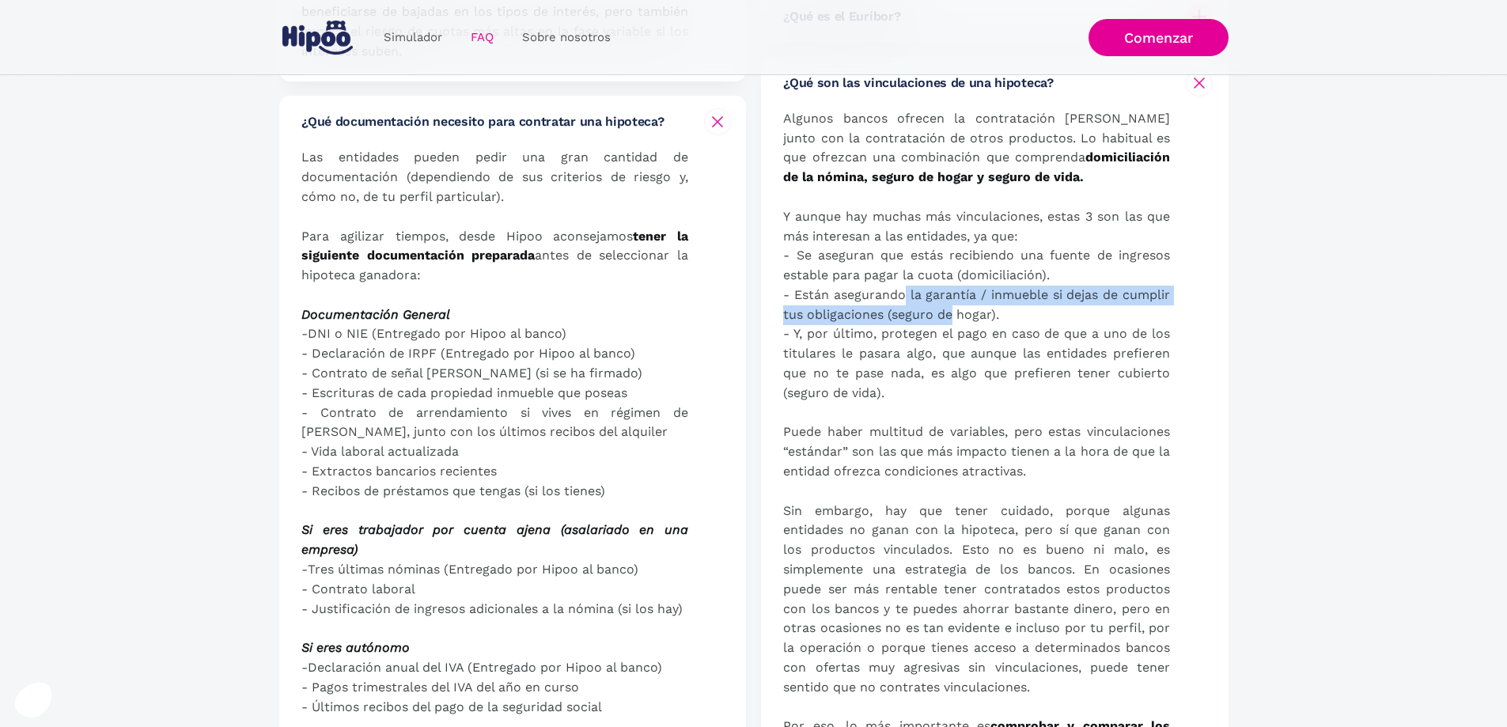
drag, startPoint x: 906, startPoint y: 301, endPoint x: 955, endPoint y: 316, distance: 51.5
click at [955, 316] on p "Algunos bancos ofrecen la contratación del préstamo junto con la contratación d…" at bounding box center [976, 452] width 387 height 687
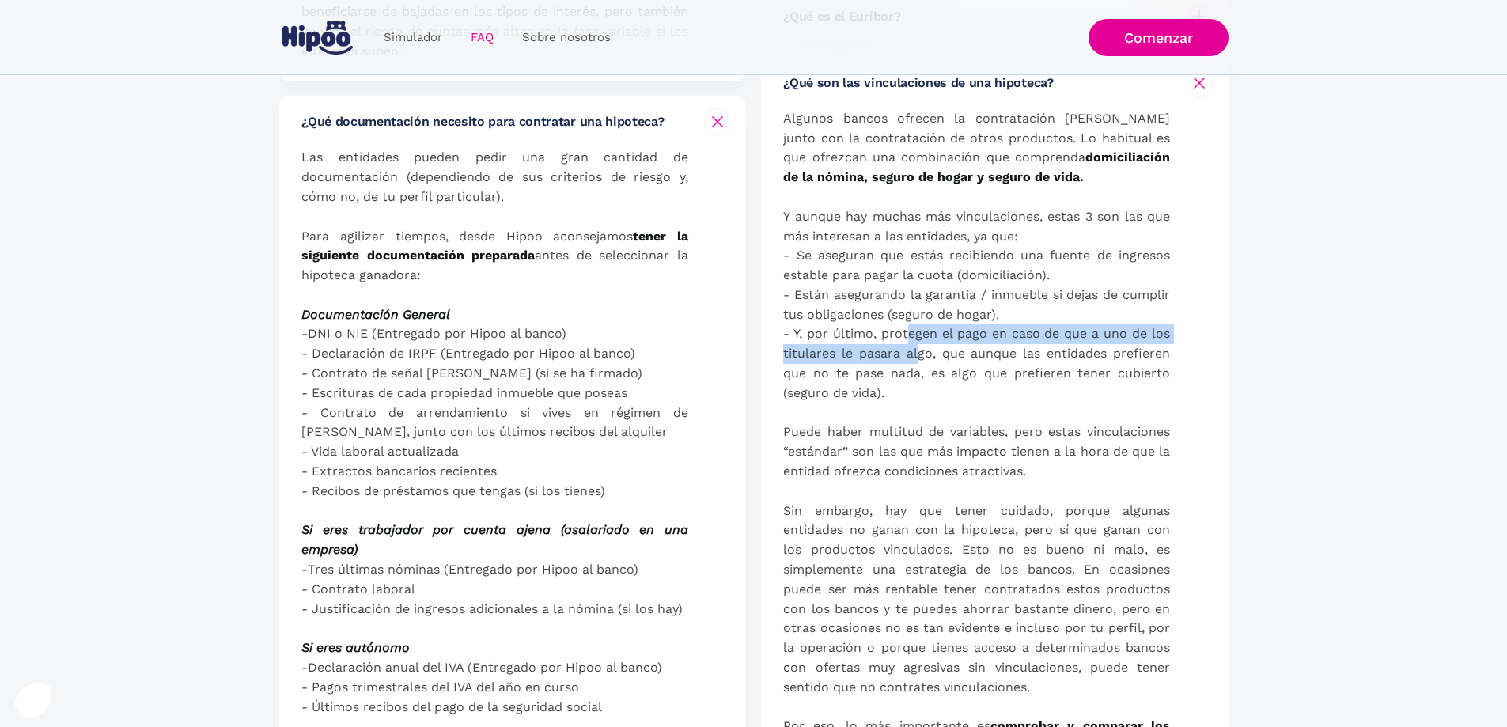
drag, startPoint x: 908, startPoint y: 335, endPoint x: 920, endPoint y: 361, distance: 28.7
click at [920, 361] on p "Algunos bancos ofrecen la contratación del préstamo junto con la contratación d…" at bounding box center [976, 452] width 387 height 687
click at [1016, 347] on p "Algunos bancos ofrecen la contratación del préstamo junto con la contratación d…" at bounding box center [976, 452] width 387 height 687
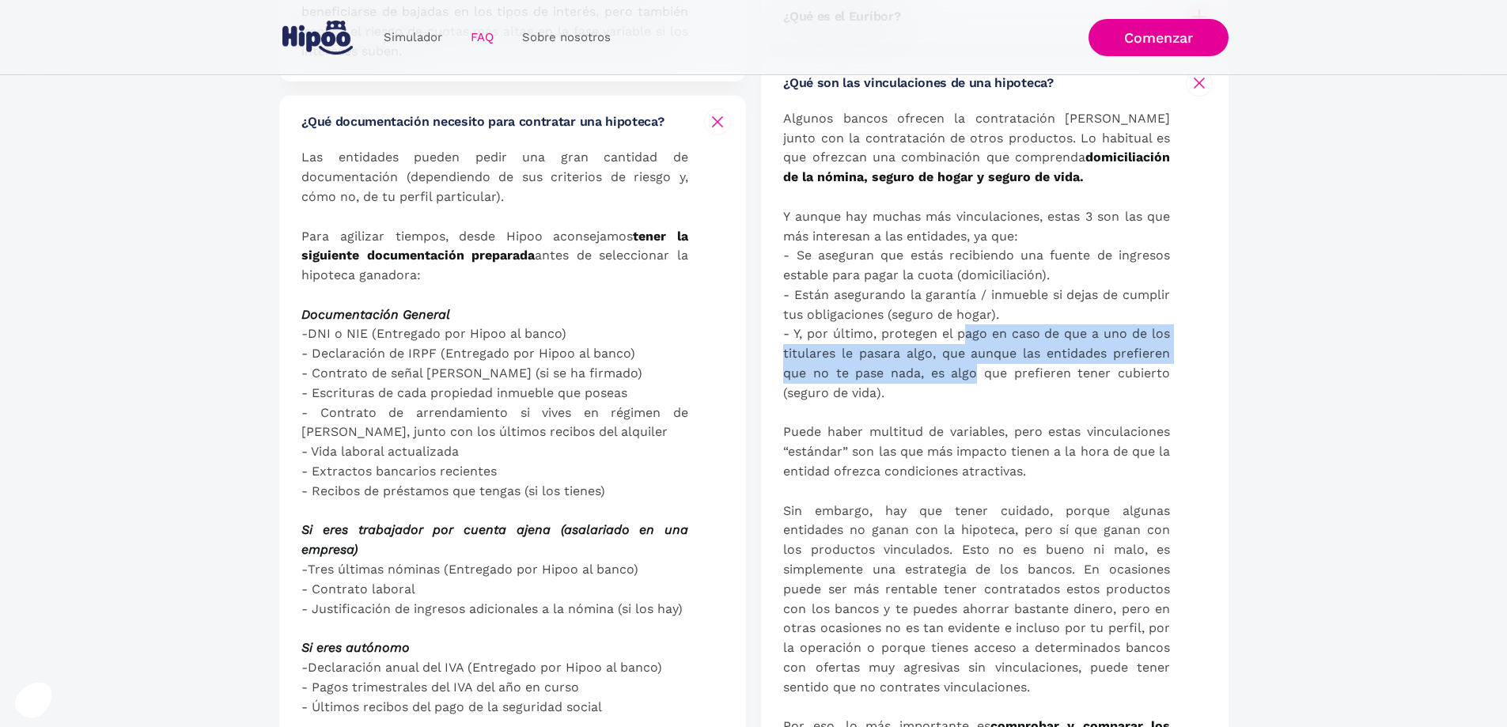
drag, startPoint x: 966, startPoint y: 341, endPoint x: 977, endPoint y: 369, distance: 30.6
click at [977, 369] on p "Algunos bancos ofrecen la contratación del préstamo junto con la contratación d…" at bounding box center [976, 452] width 387 height 687
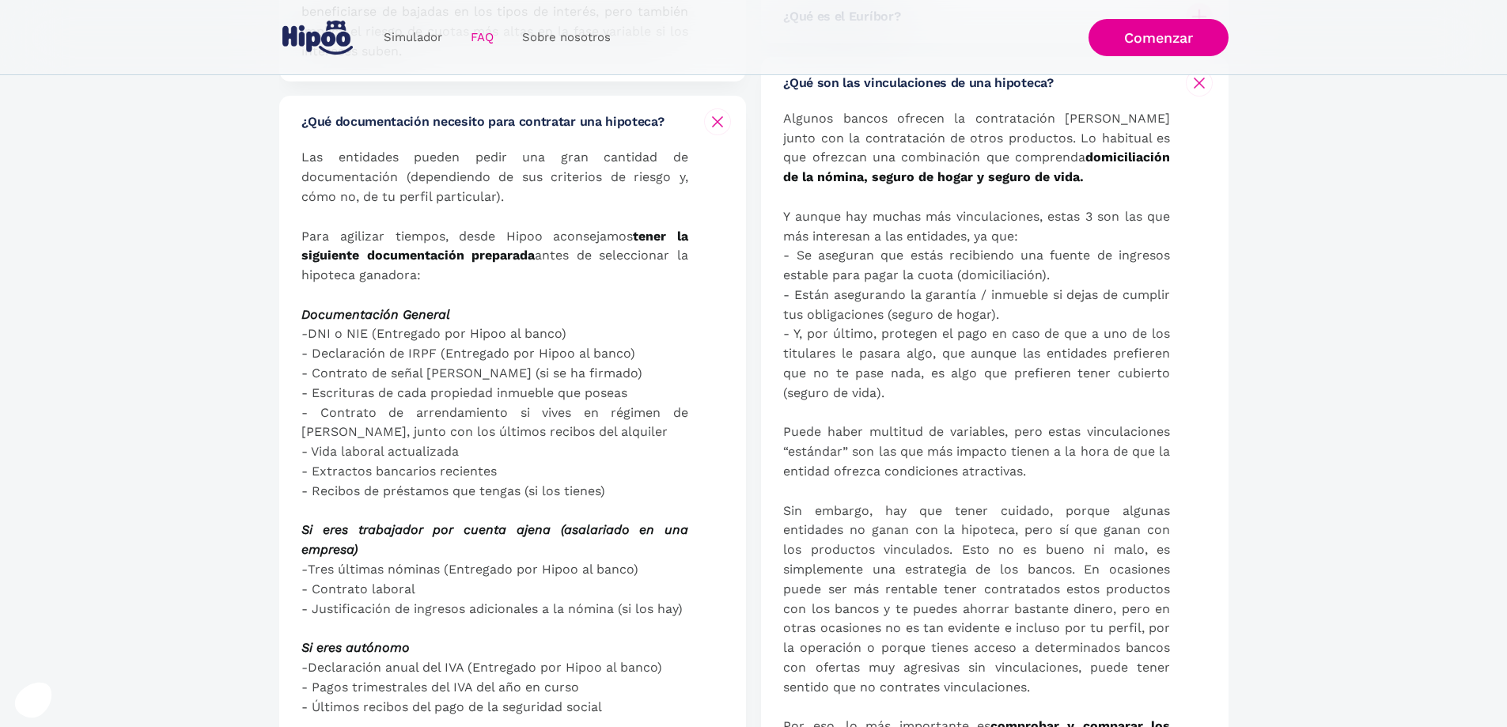
click at [880, 384] on p "Algunos bancos ofrecen la contratación del préstamo junto con la contratación d…" at bounding box center [976, 452] width 387 height 687
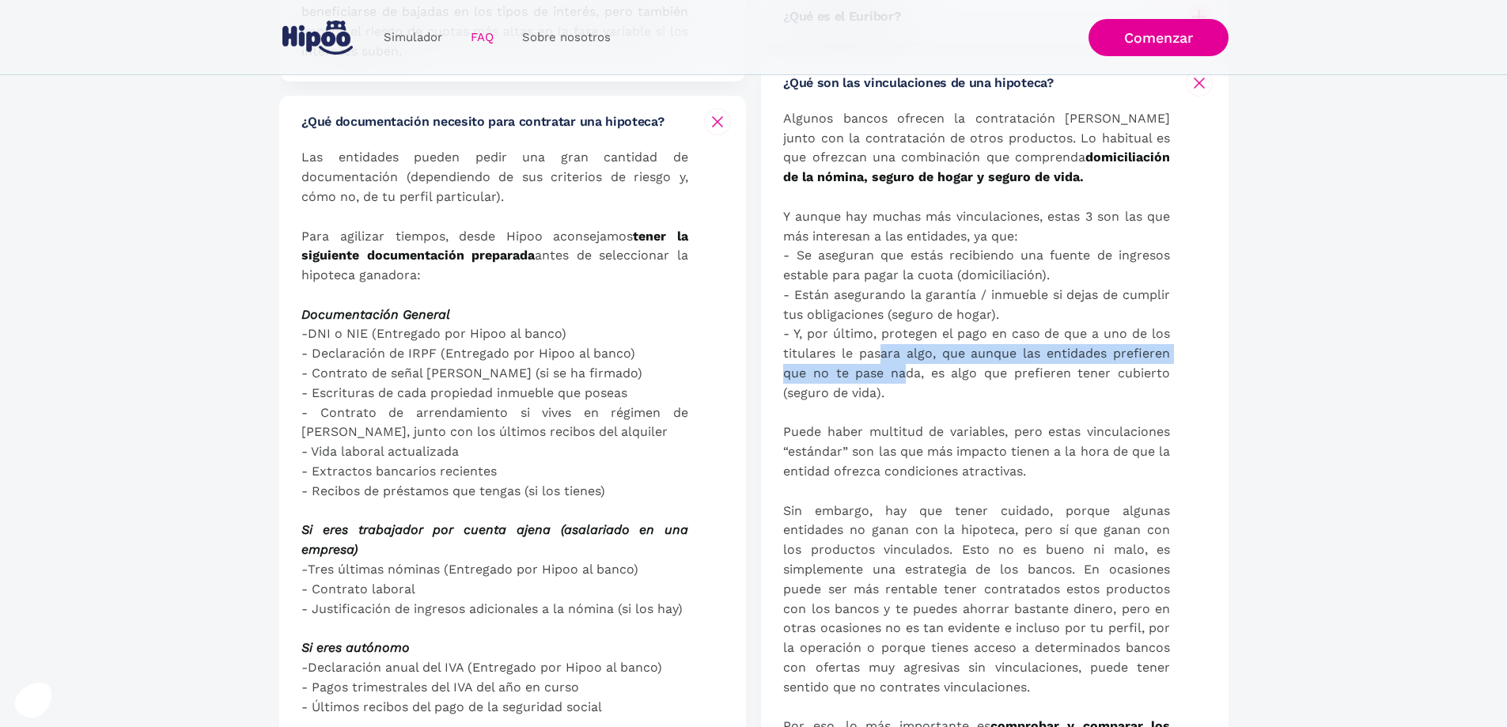
drag, startPoint x: 884, startPoint y: 360, endPoint x: 908, endPoint y: 371, distance: 26.9
click at [908, 371] on p "Algunos bancos ofrecen la contratación del préstamo junto con la contratación d…" at bounding box center [976, 452] width 387 height 687
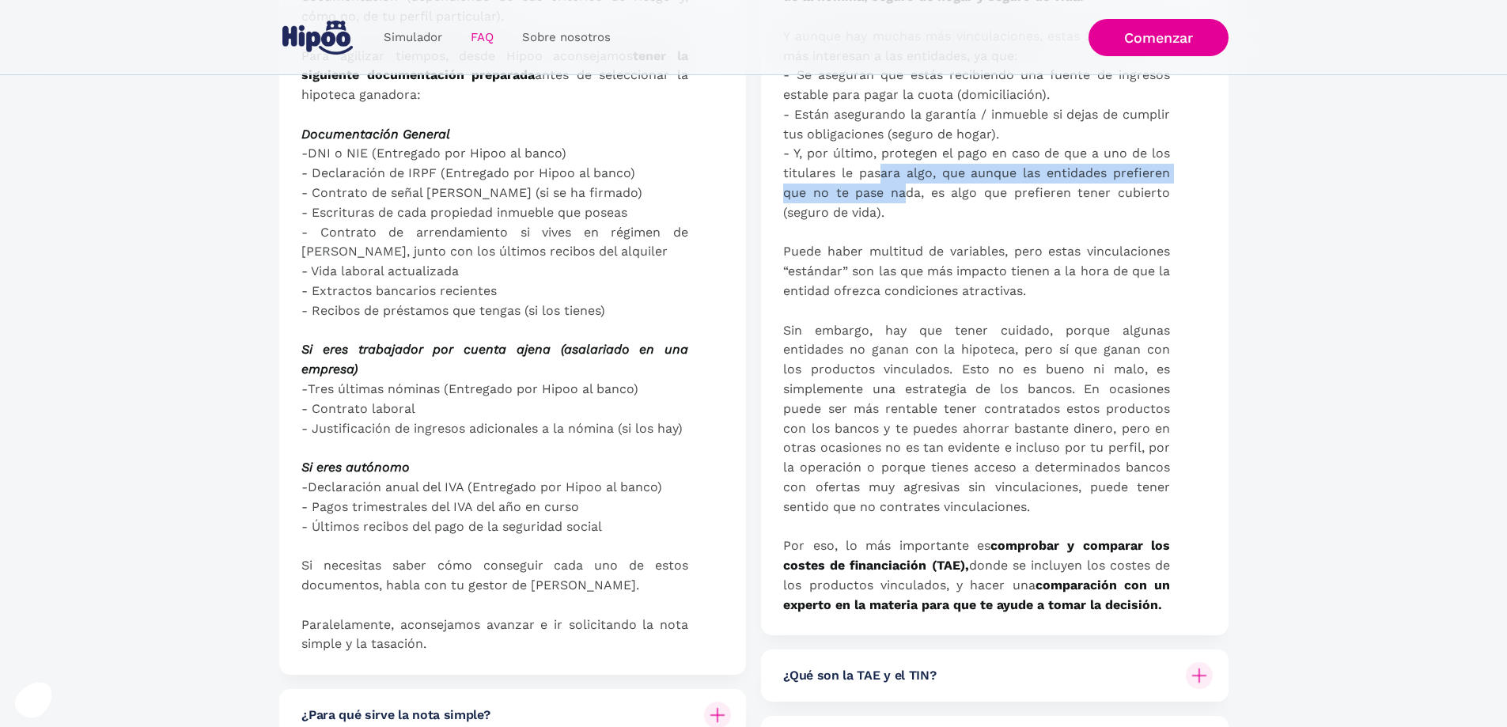
scroll to position [1054, 0]
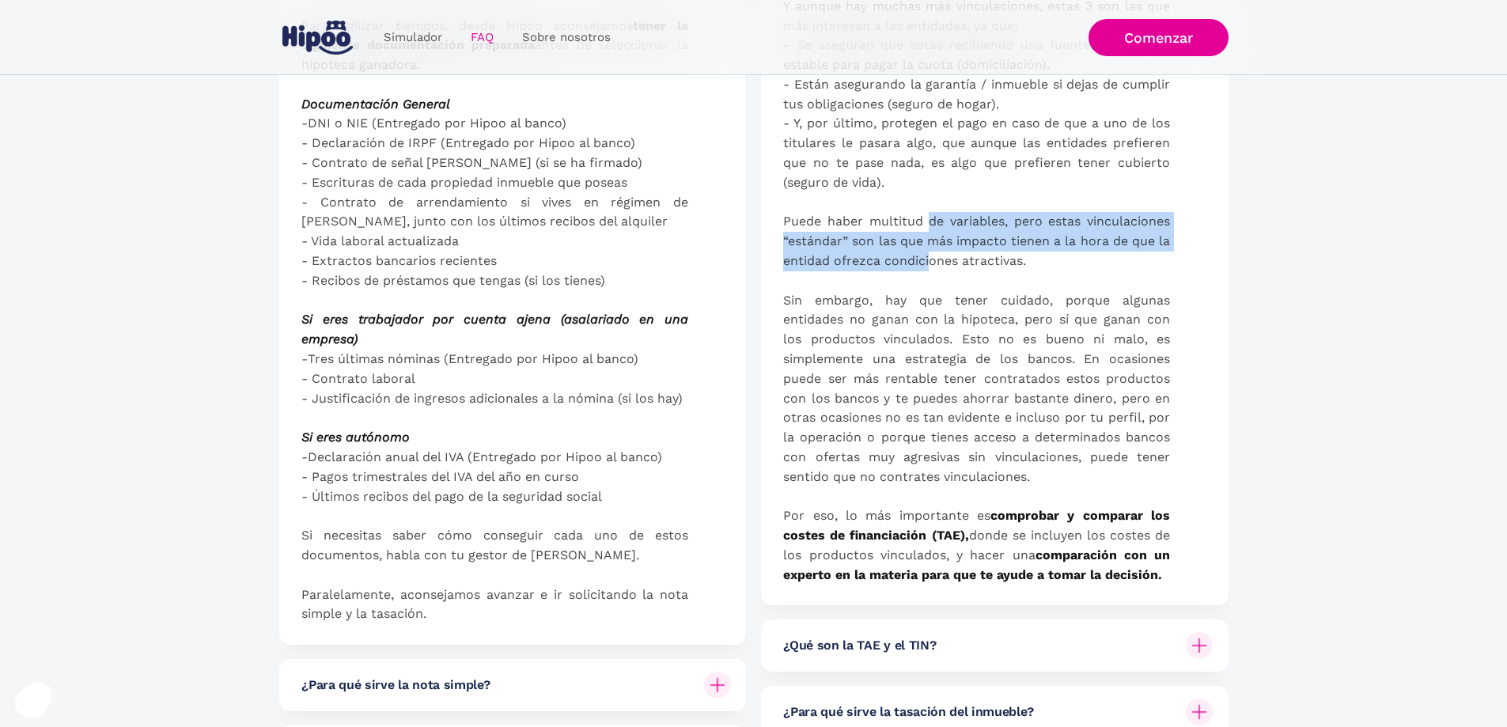
drag, startPoint x: 930, startPoint y: 228, endPoint x: 943, endPoint y: 253, distance: 28.3
click at [943, 253] on p "Algunos bancos ofrecen la contratación del préstamo junto con la contratación d…" at bounding box center [976, 242] width 387 height 687
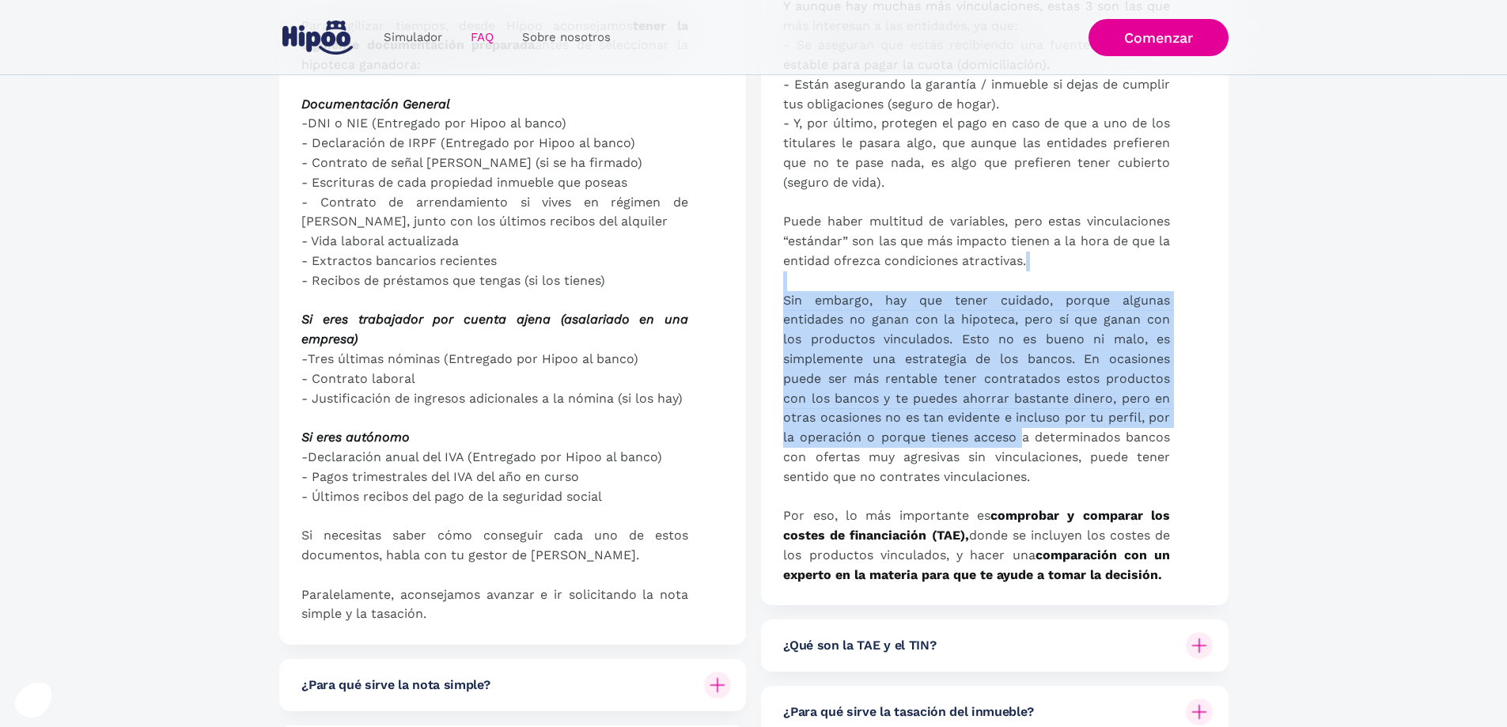
drag, startPoint x: 960, startPoint y: 281, endPoint x: 1019, endPoint y: 438, distance: 167.9
click at [1019, 438] on p "Algunos bancos ofrecen la contratación del préstamo junto con la contratación d…" at bounding box center [976, 242] width 387 height 687
click at [1019, 439] on p "Algunos bancos ofrecen la contratación del préstamo junto con la contratación d…" at bounding box center [976, 242] width 387 height 687
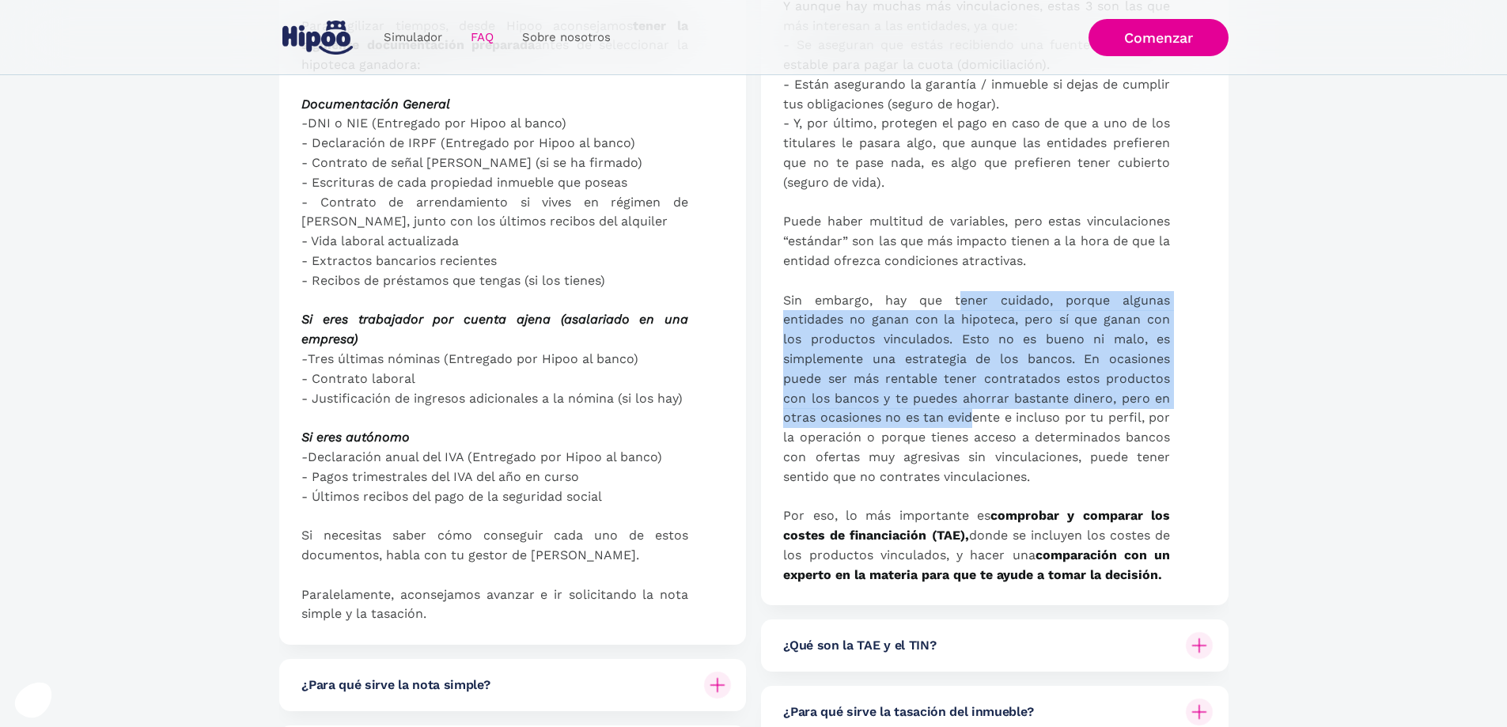
drag, startPoint x: 959, startPoint y: 304, endPoint x: 971, endPoint y: 414, distance: 110.7
click at [971, 414] on p "Algunos bancos ofrecen la contratación del préstamo junto con la contratación d…" at bounding box center [976, 242] width 387 height 687
click at [907, 328] on p "Algunos bancos ofrecen la contratación del préstamo junto con la contratación d…" at bounding box center [976, 242] width 387 height 687
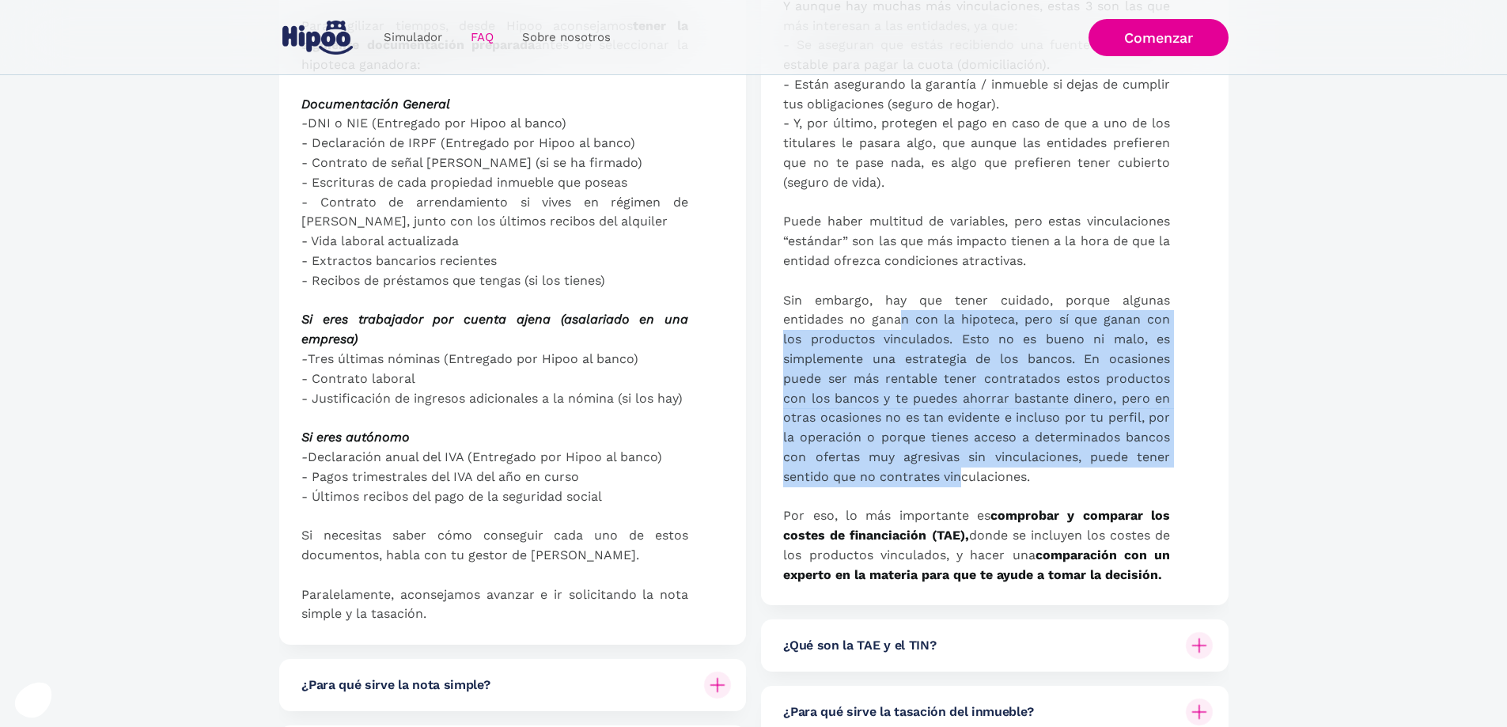
drag, startPoint x: 904, startPoint y: 326, endPoint x: 960, endPoint y: 467, distance: 152.3
click at [960, 467] on p "Algunos bancos ofrecen la contratación del préstamo junto con la contratación d…" at bounding box center [976, 242] width 387 height 687
click at [952, 434] on p "Algunos bancos ofrecen la contratación del préstamo junto con la contratación d…" at bounding box center [976, 242] width 387 height 687
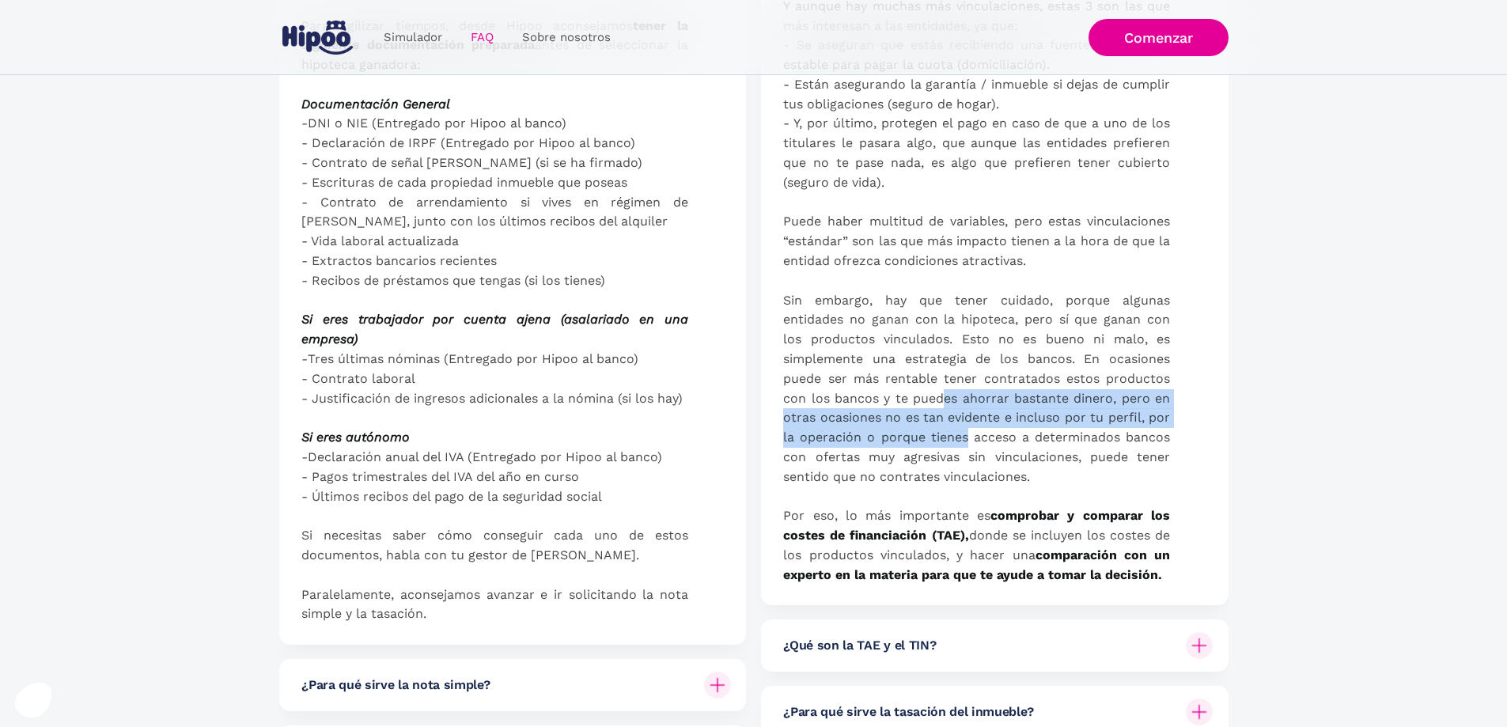
drag, startPoint x: 948, startPoint y: 397, endPoint x: 966, endPoint y: 438, distance: 45.0
click at [966, 438] on p "Algunos bancos ofrecen la contratación del préstamo junto con la contratación d…" at bounding box center [976, 242] width 387 height 687
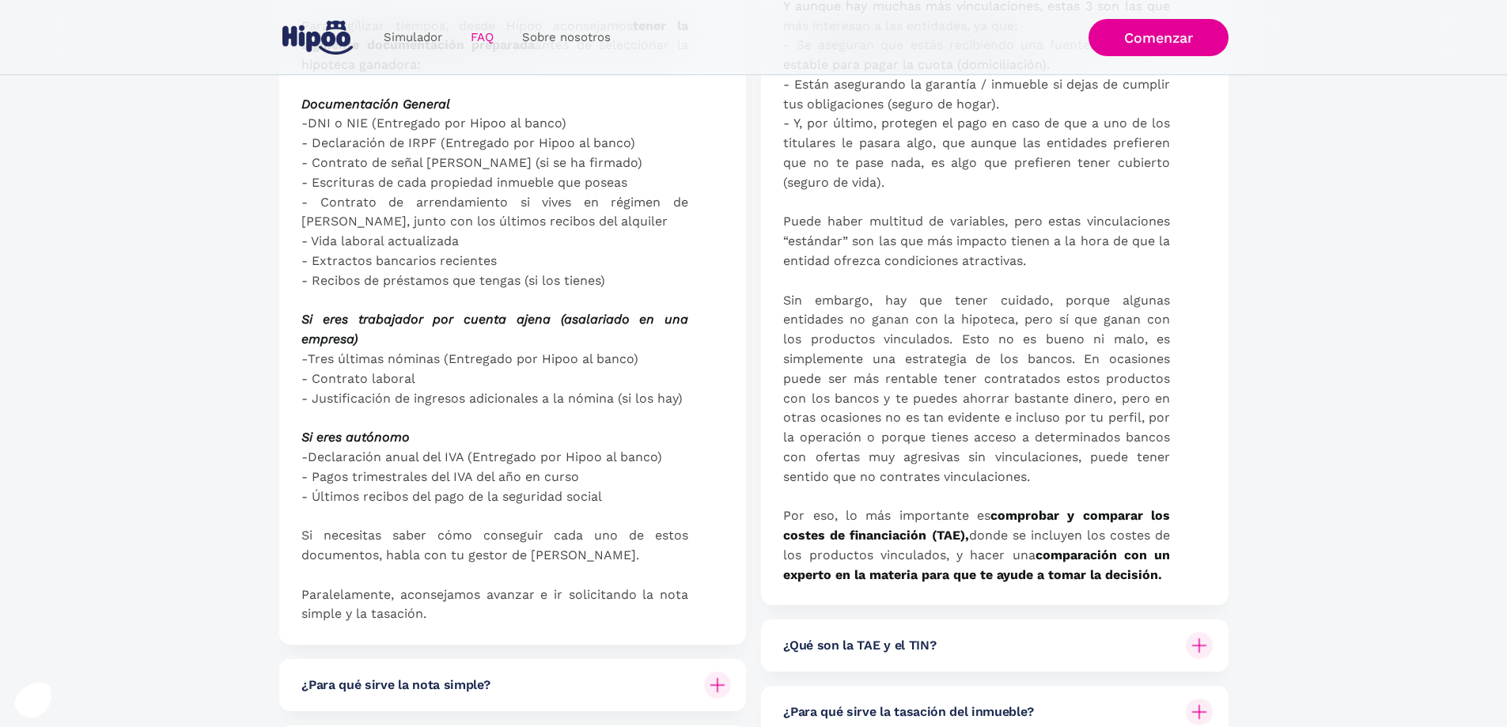
click at [947, 363] on p "Algunos bancos ofrecen la contratación del préstamo junto con la contratación d…" at bounding box center [976, 242] width 387 height 687
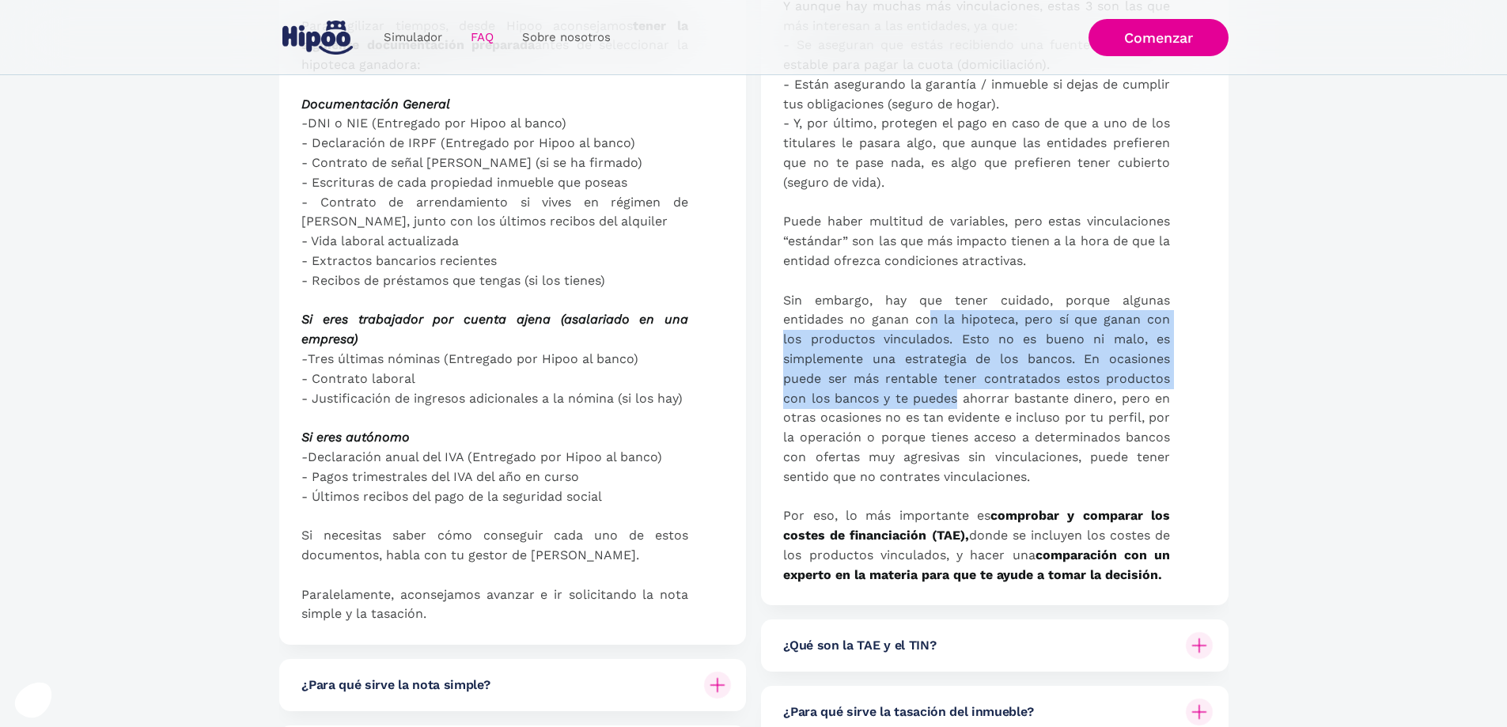
drag, startPoint x: 928, startPoint y: 323, endPoint x: 960, endPoint y: 397, distance: 81.1
click at [960, 397] on p "Algunos bancos ofrecen la contratación del préstamo junto con la contratación d…" at bounding box center [976, 242] width 387 height 687
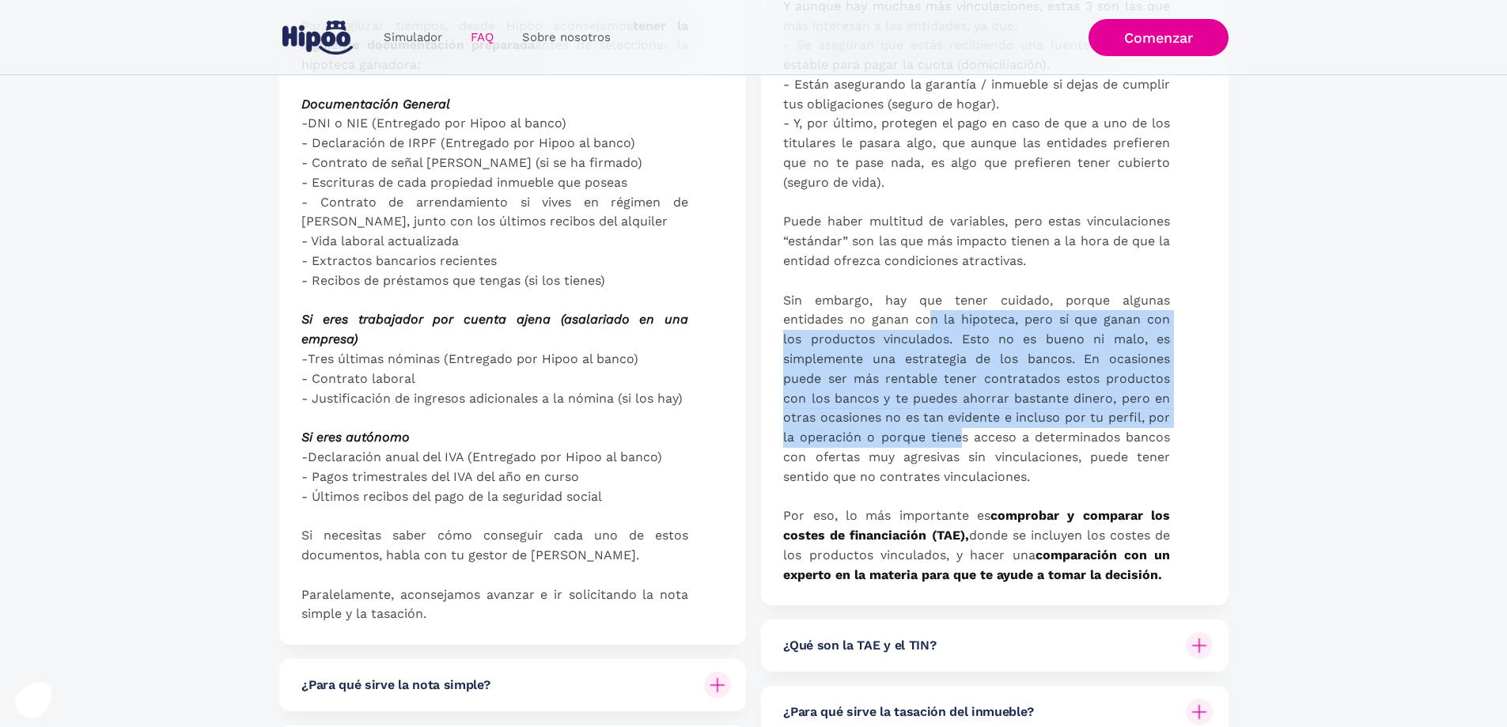
drag, startPoint x: 932, startPoint y: 324, endPoint x: 963, endPoint y: 441, distance: 121.3
click at [963, 441] on p "Algunos bancos ofrecen la contratación del préstamo junto con la contratación d…" at bounding box center [976, 242] width 387 height 687
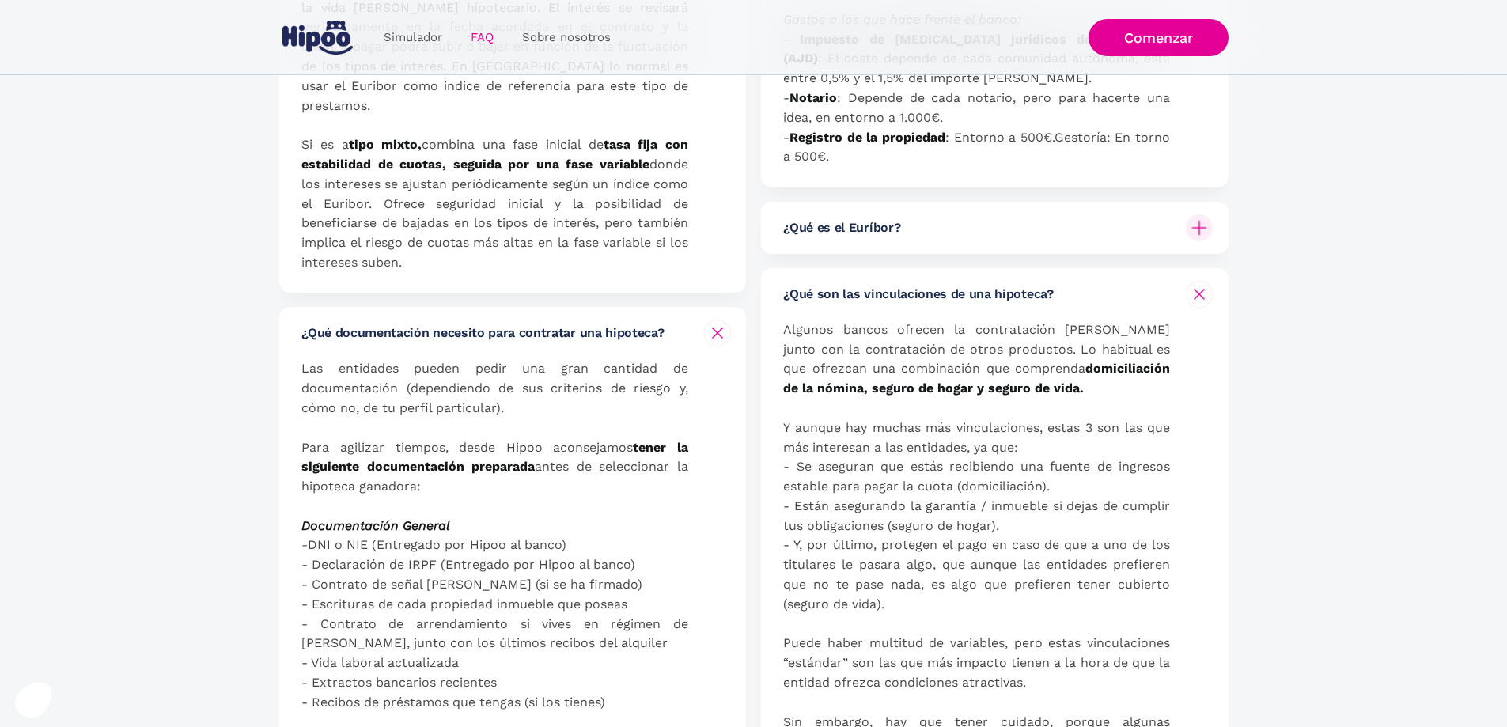
scroll to position [0, 0]
